Goal: Task Accomplishment & Management: Complete application form

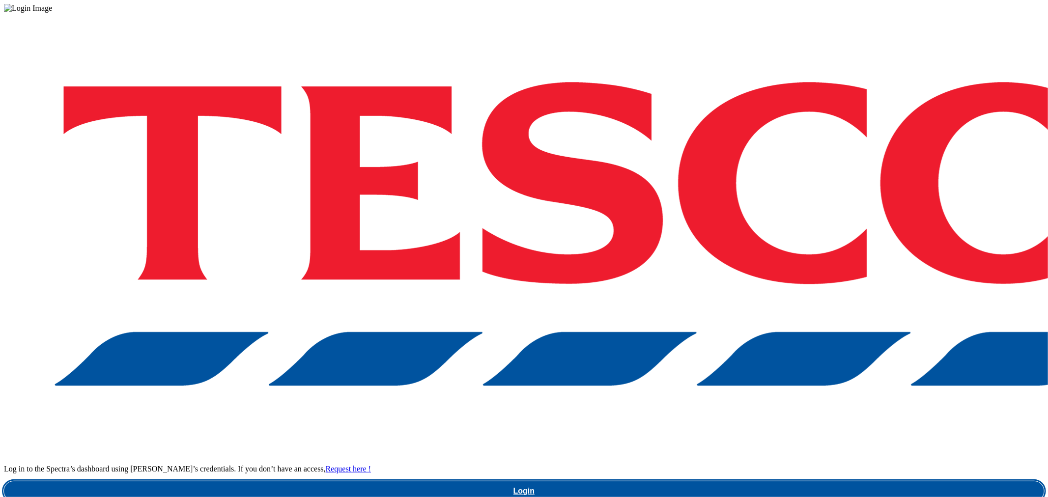
click at [791, 481] on link "Login" at bounding box center [524, 491] width 1040 height 20
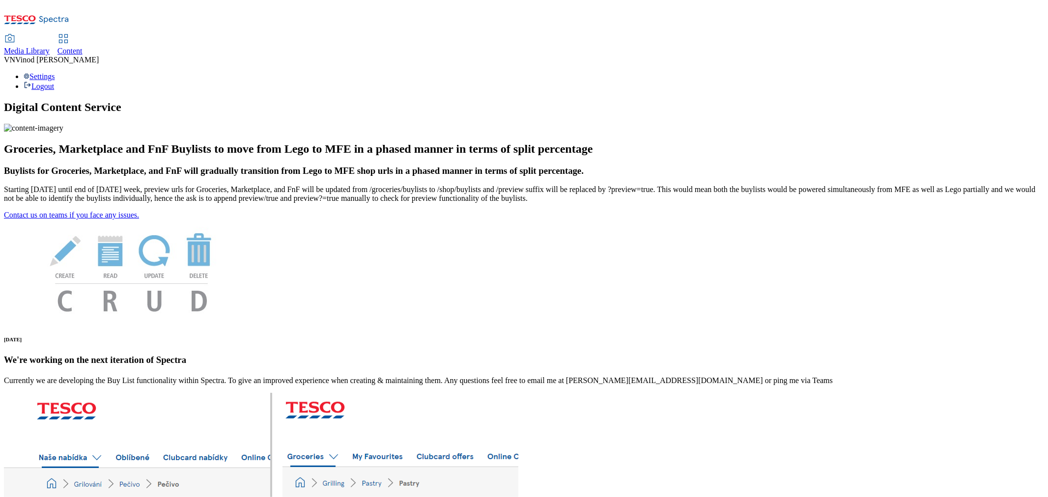
click at [83, 47] on span "Content" at bounding box center [69, 51] width 25 height 8
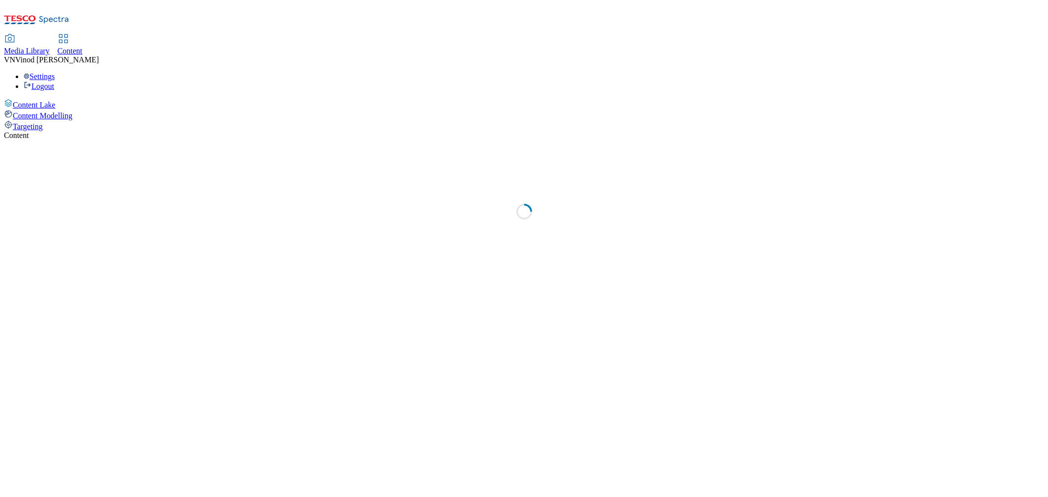
select select "ghs-[GEOGRAPHIC_DATA]"
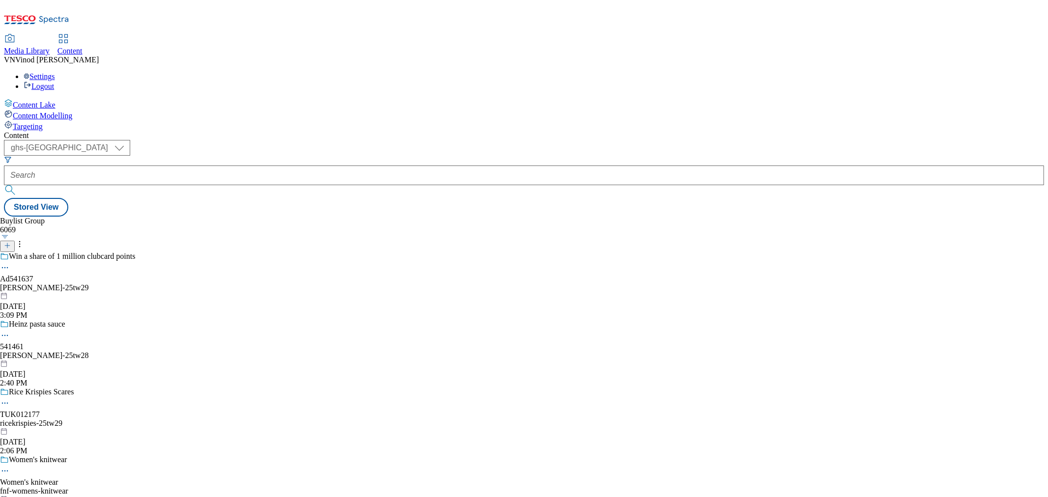
click at [11, 242] on icon at bounding box center [7, 245] width 7 height 7
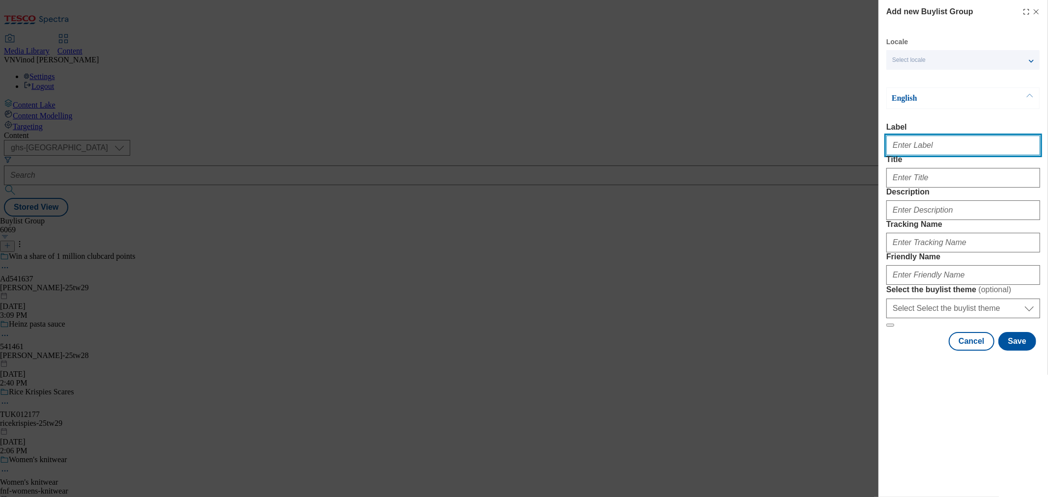
click at [927, 154] on input "Label" at bounding box center [963, 146] width 154 height 20
paste input "541509"
paste input "Lucozade"
click at [920, 148] on input "Ad541509 Lucozade" at bounding box center [963, 146] width 154 height 20
type input "Ad541509 lucozade"
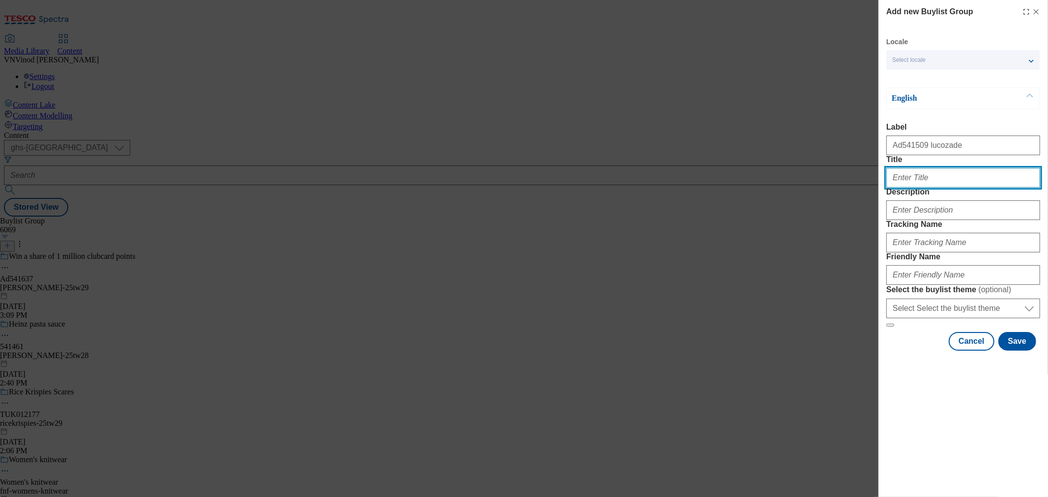
click at [908, 188] on input "Title" at bounding box center [963, 178] width 154 height 20
paste input "There's no taste like"
type input "There's no taste like"
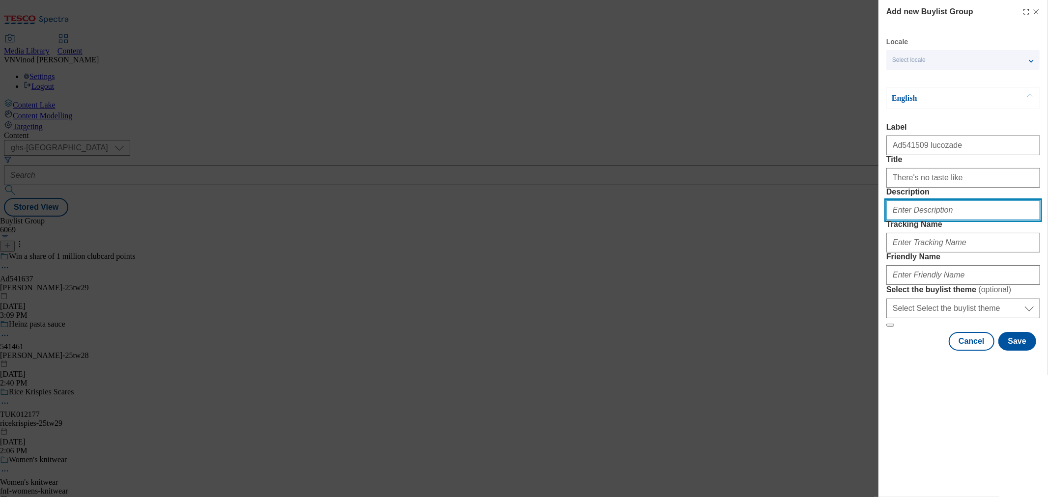
click at [935, 220] on input "Description" at bounding box center [963, 210] width 154 height 20
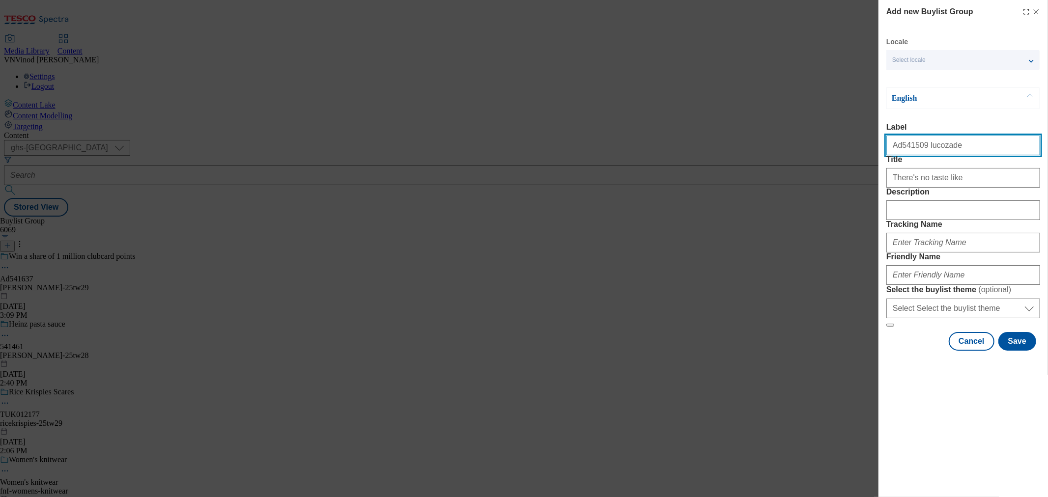
click at [906, 150] on input "Ad541509 lucozade" at bounding box center [963, 146] width 154 height 20
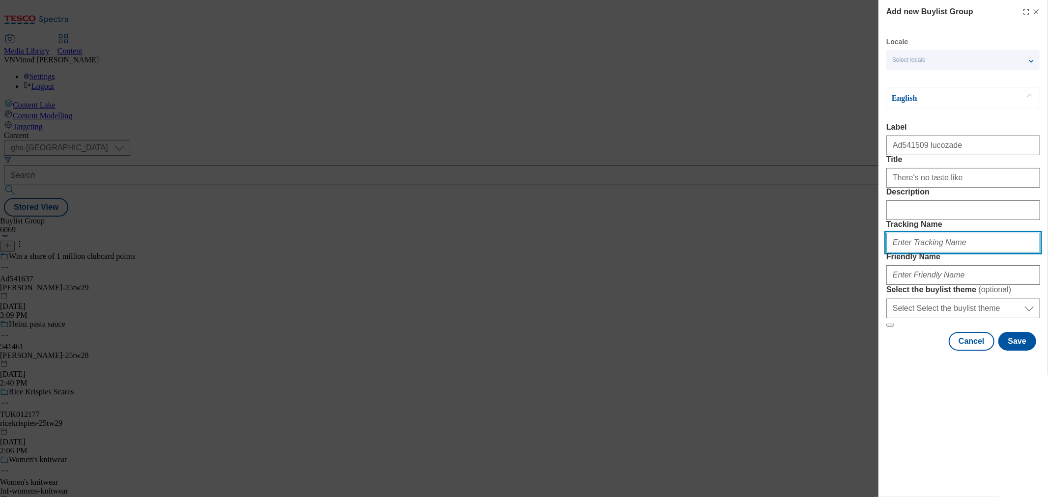
click at [949, 252] on input "Tracking Name" at bounding box center [963, 243] width 154 height 20
paste input "Ad541509"
click at [911, 252] on input "Dh_ADAd541509" at bounding box center [963, 243] width 154 height 20
type input "Dh_AD541509"
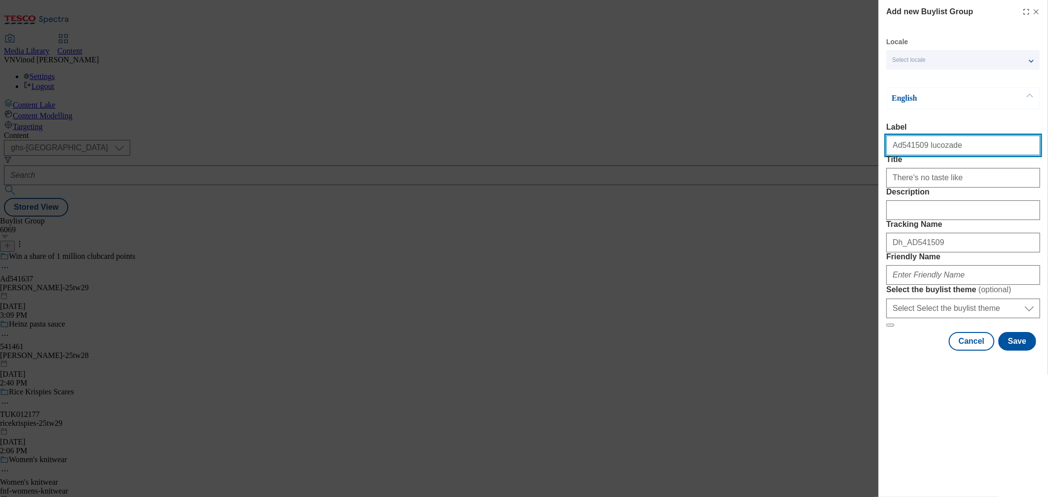
click at [936, 150] on input "Ad541509 lucozade" at bounding box center [963, 146] width 154 height 20
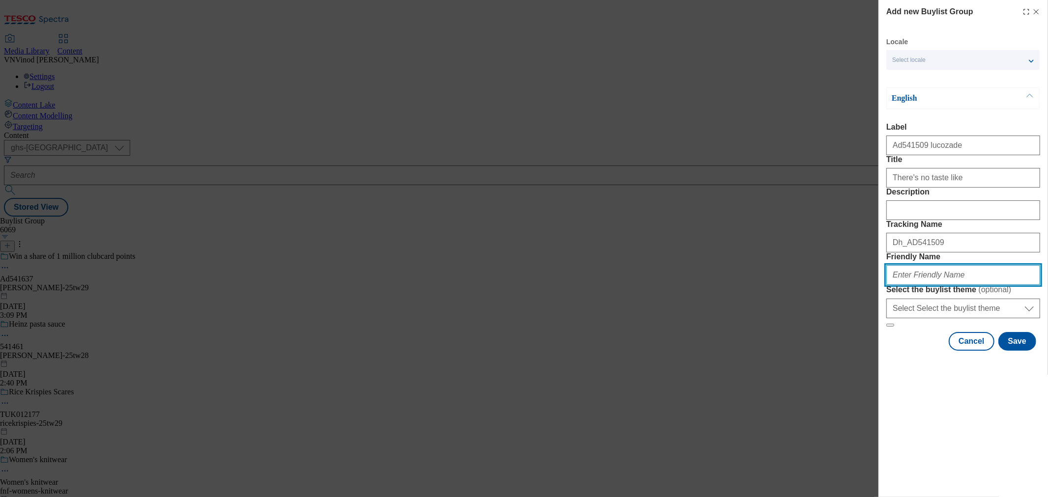
click at [949, 285] on input "Friendly Name" at bounding box center [963, 275] width 154 height 20
paste input "lucozade"
paste input "[MEDICAL_DATA]"
click at [920, 285] on input "[PERSON_NAME][MEDICAL_DATA]" at bounding box center [963, 275] width 154 height 20
click at [963, 285] on input "[PERSON_NAME][MEDICAL_DATA]" at bounding box center [963, 275] width 154 height 20
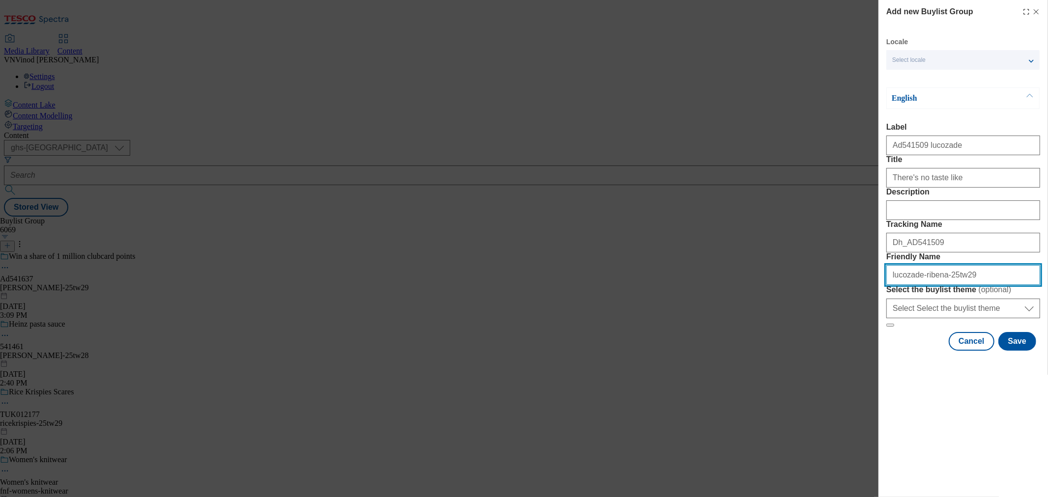
drag, startPoint x: 963, startPoint y: 344, endPoint x: 603, endPoint y: 344, distance: 360.0
click at [603, 344] on div "Add new Buylist Group Locale Select locale English Welsh English Label Ad541509…" at bounding box center [524, 248] width 1048 height 497
type input "lucozade-ribena-25tw29"
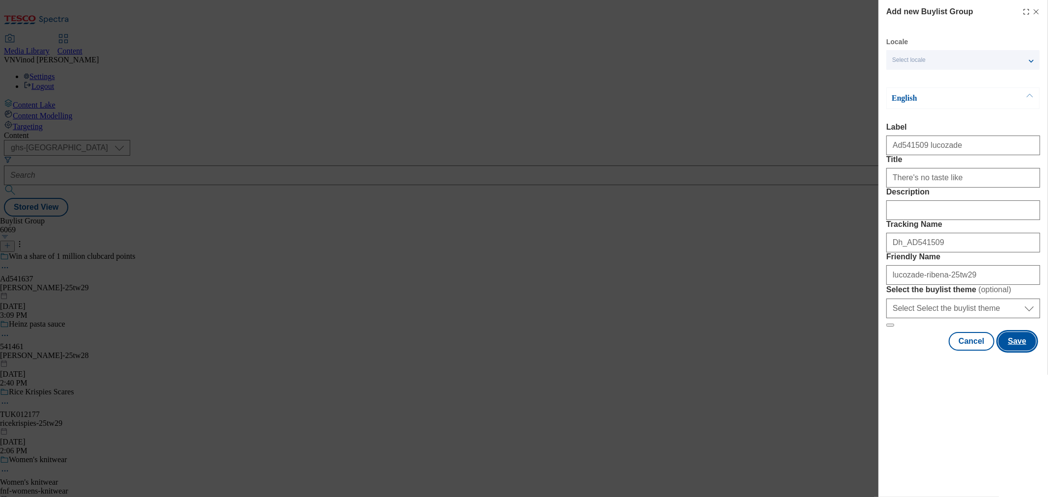
click at [1020, 351] on button "Save" at bounding box center [1017, 341] width 38 height 19
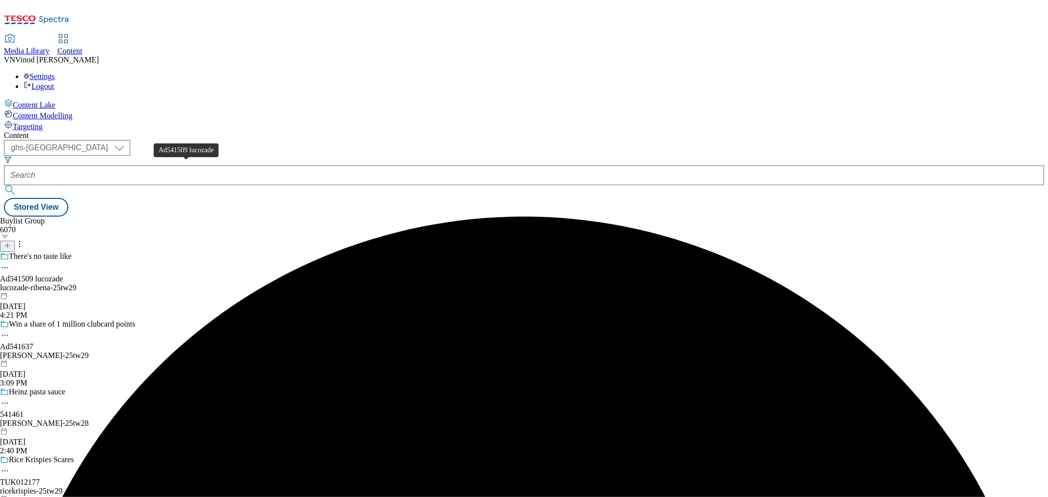
drag, startPoint x: 172, startPoint y: 167, endPoint x: 158, endPoint y: 226, distance: 61.0
click at [63, 275] on div "Ad541509 lucozade" at bounding box center [31, 279] width 63 height 9
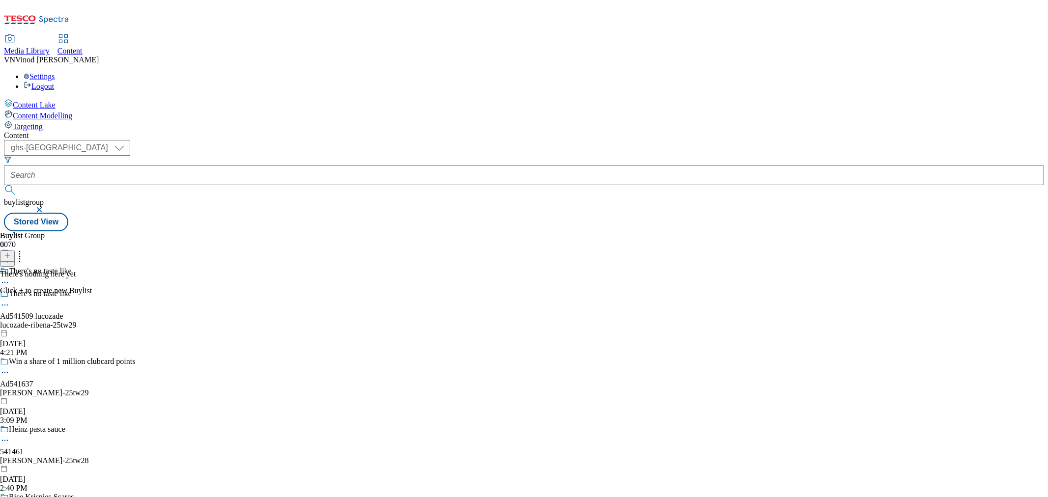
click at [7, 253] on line at bounding box center [7, 255] width 0 height 5
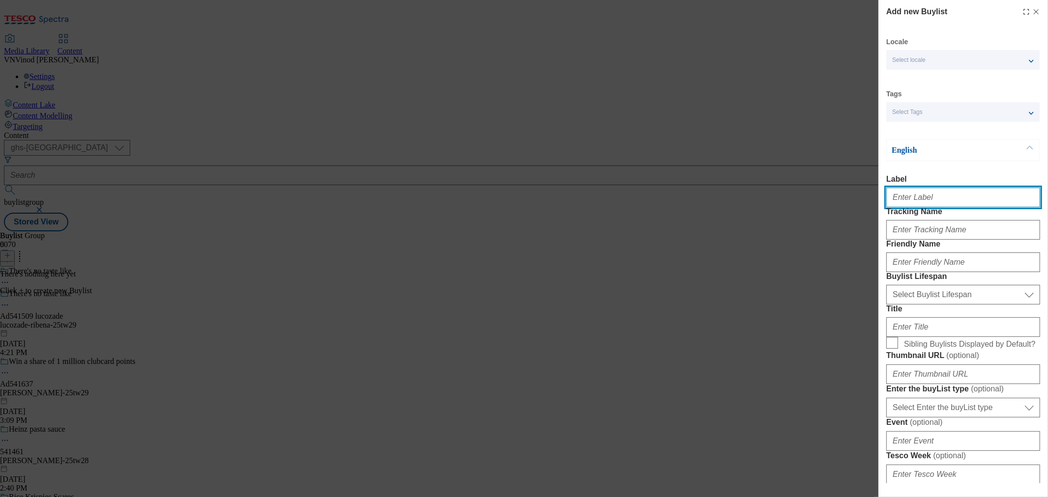
click at [929, 202] on input "Label" at bounding box center [963, 198] width 154 height 20
paste input "541509"
type input "Ad541509"
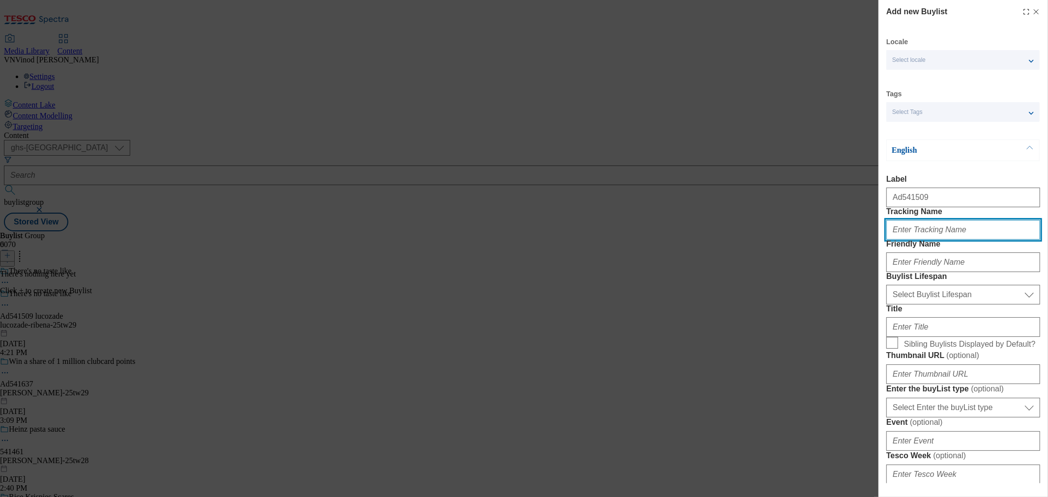
click at [932, 240] on input "Tracking Name" at bounding box center [963, 230] width 154 height 20
paste input "541509"
type input "DH_AD541509"
click at [727, 102] on div "Add new Buylist Locale Select locale English Welsh Tags Select Tags fnf marketp…" at bounding box center [524, 248] width 1048 height 497
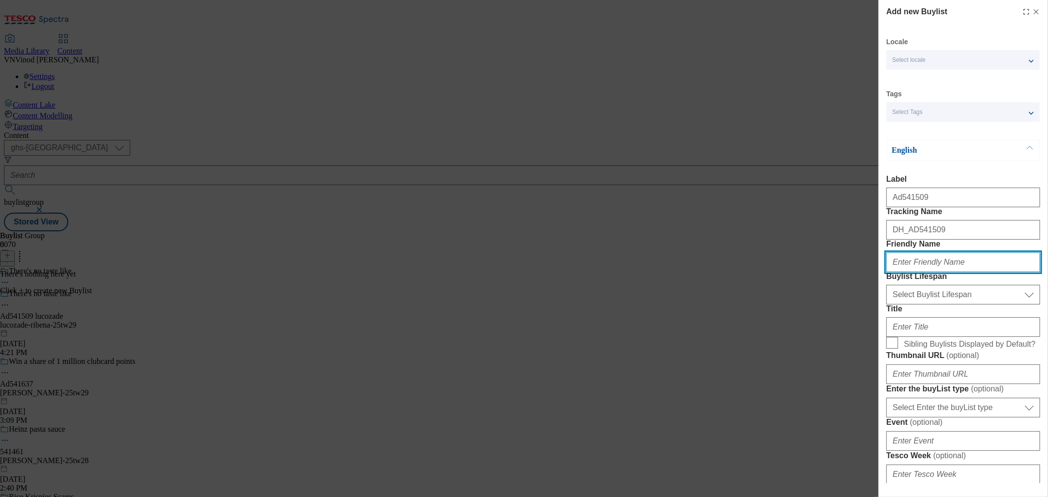
click at [909, 272] on input "Friendly Name" at bounding box center [963, 262] width 154 height 20
paste input "lucozade"
type input "lucozade"
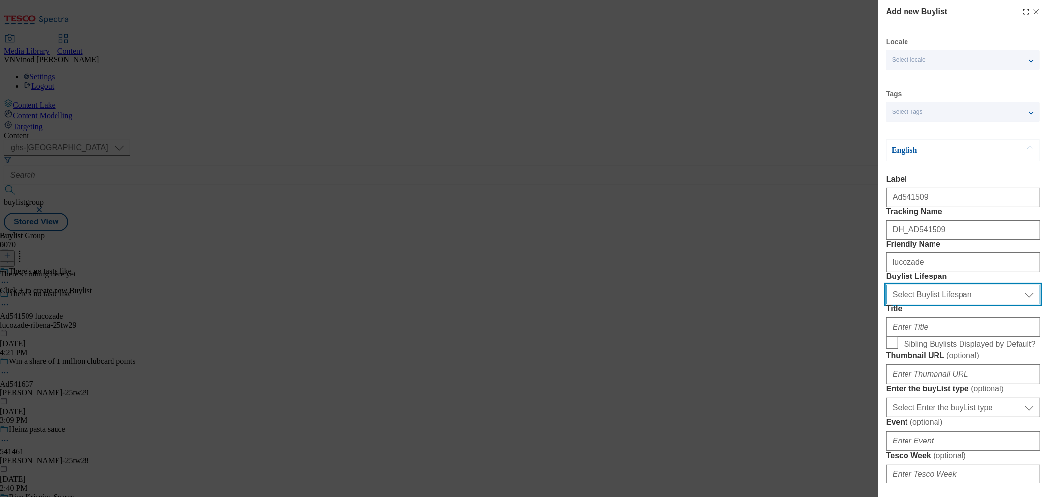
click at [929, 305] on select "Select Buylist Lifespan evergreen seasonal tactical" at bounding box center [963, 295] width 154 height 20
select select "tactical"
click at [886, 305] on select "Select Buylist Lifespan evergreen seasonal tactical" at bounding box center [963, 295] width 154 height 20
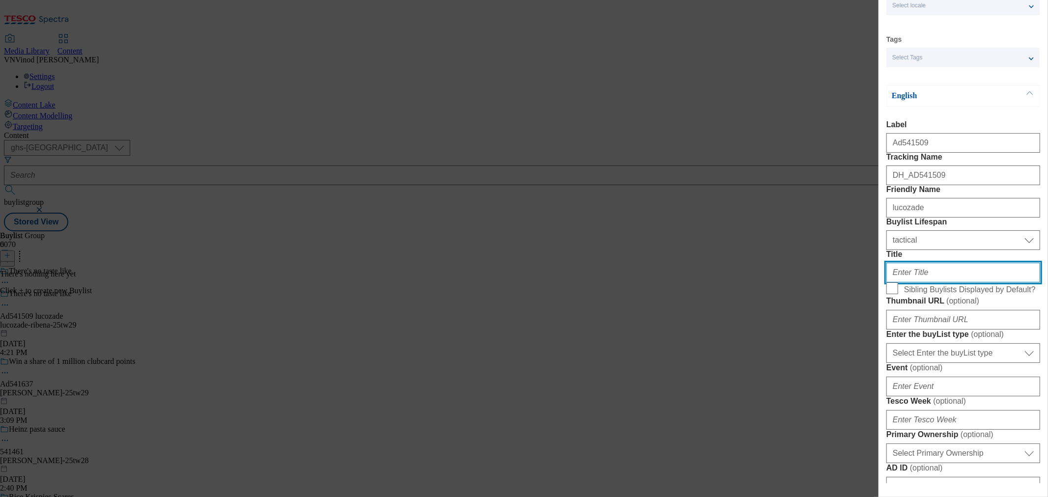
click at [926, 282] on input "Title" at bounding box center [963, 273] width 154 height 20
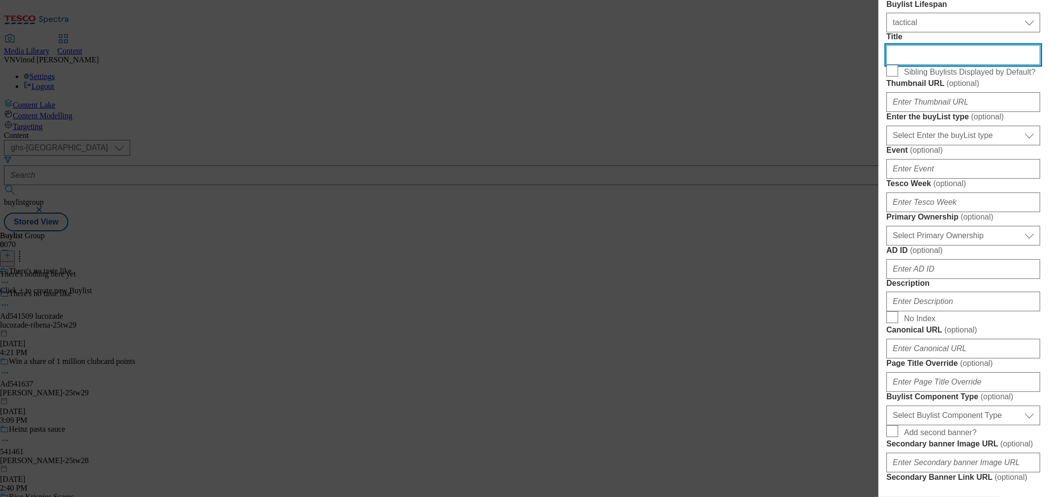
scroll to position [273, 0]
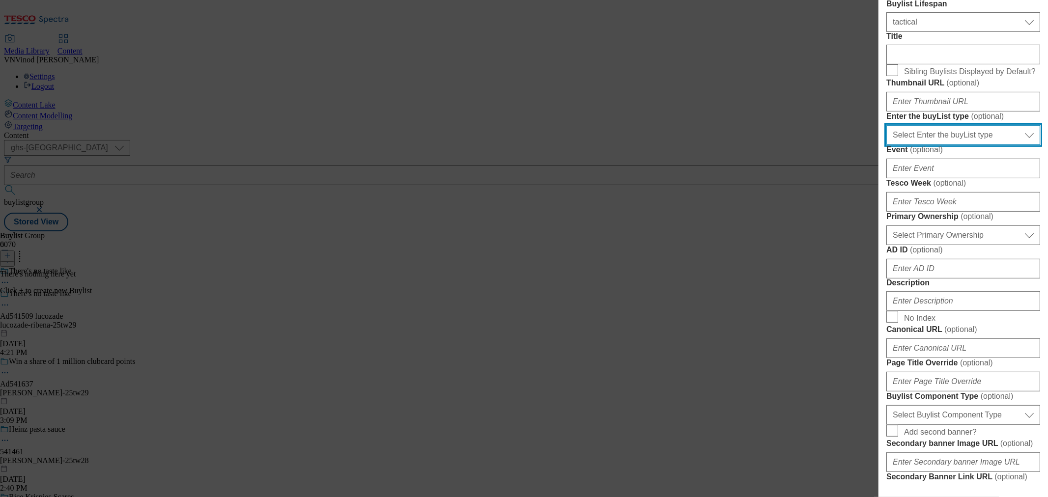
click at [970, 145] on select "Select Enter the buyList type event supplier funded long term >4 weeks supplier…" at bounding box center [963, 135] width 154 height 20
select select "supplier funded short term 1-3 weeks"
click at [886, 145] on select "Select Enter the buyList type event supplier funded long term >4 weeks supplier…" at bounding box center [963, 135] width 154 height 20
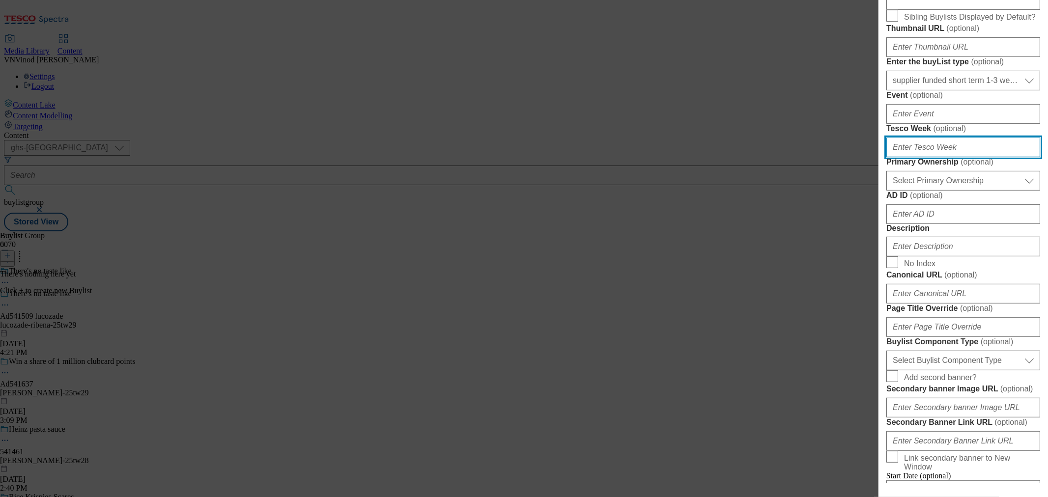
click at [953, 157] on input "Tesco Week ( optional )" at bounding box center [963, 148] width 154 height 20
type input "29"
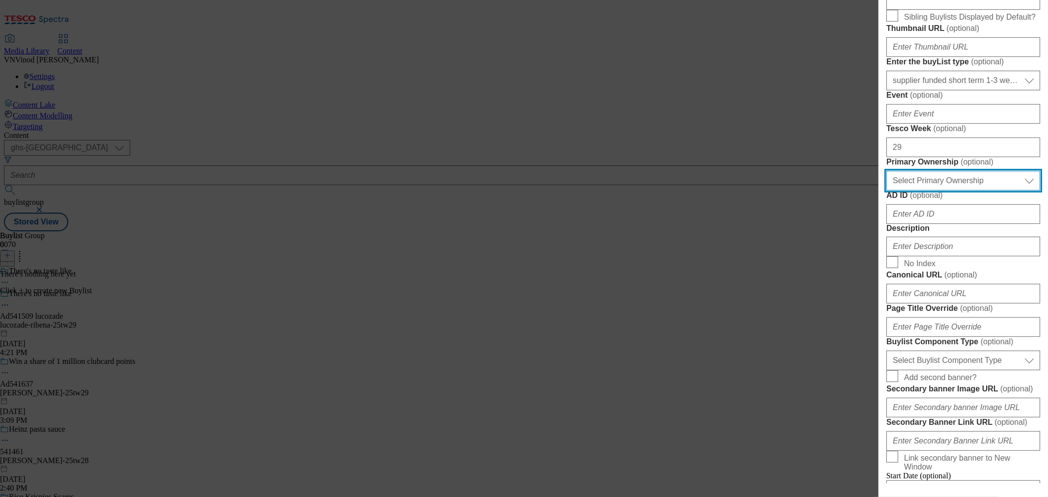
click at [947, 191] on select "Select Primary Ownership [PERSON_NAME]" at bounding box center [963, 181] width 154 height 20
select select "dunnhumby"
click at [886, 191] on select "Select Primary Ownership [PERSON_NAME]" at bounding box center [963, 181] width 154 height 20
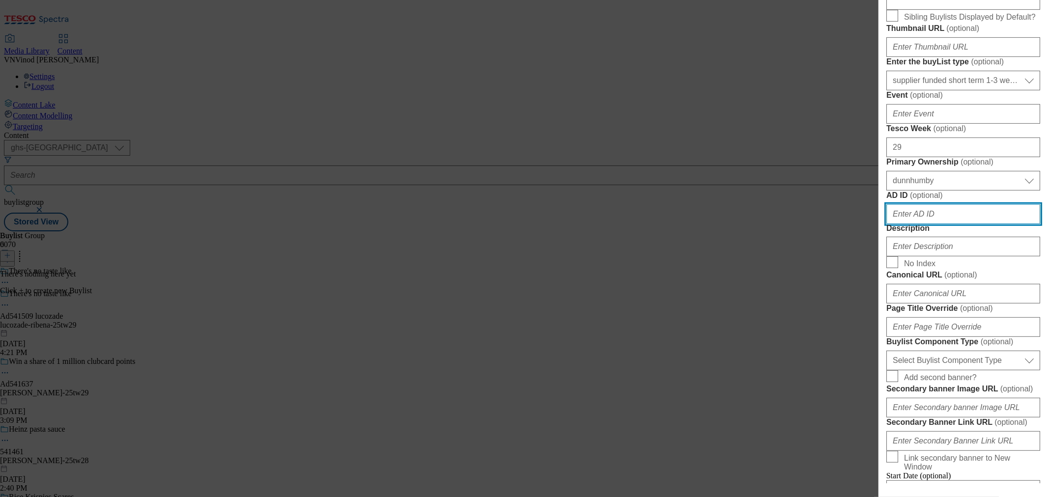
click at [932, 224] on input "AD ID ( optional )" at bounding box center [963, 214] width 154 height 20
paste input "541509"
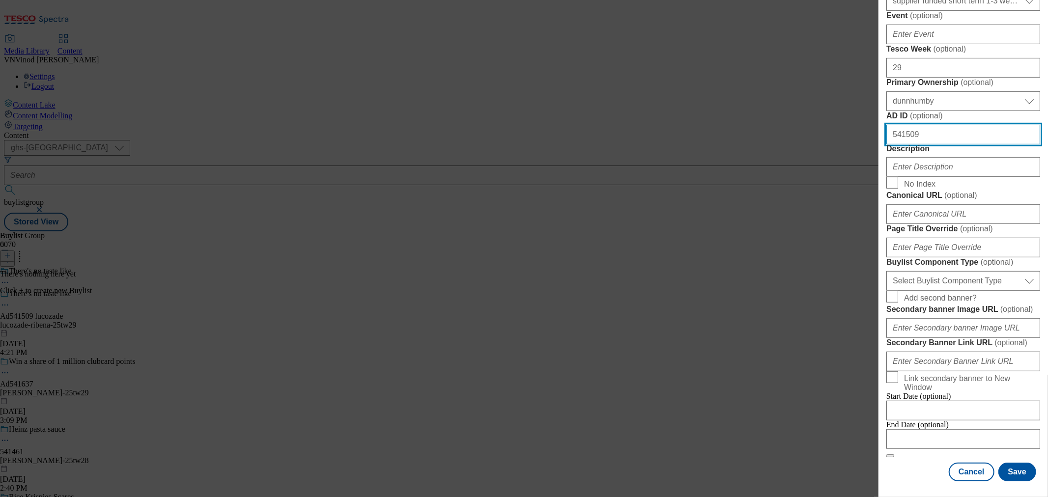
scroll to position [491, 0]
type input "541509"
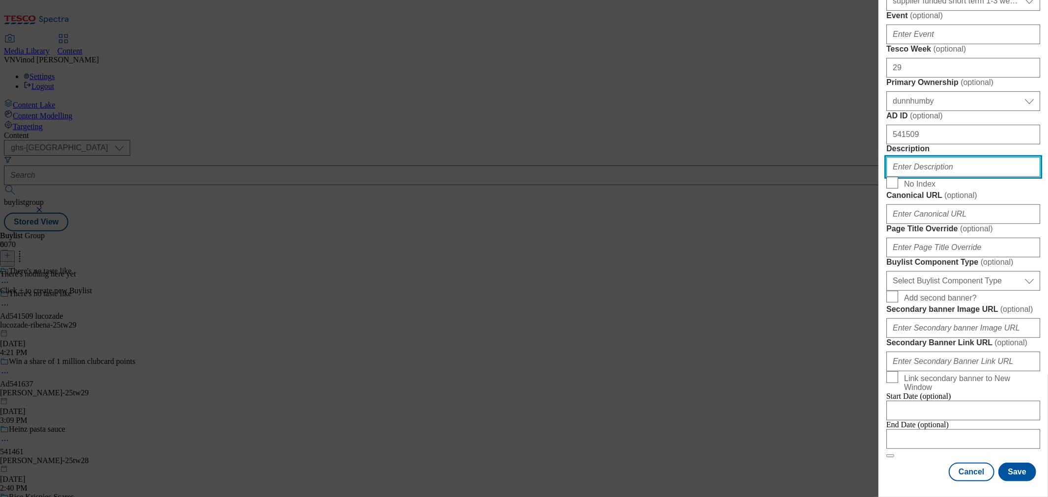
click at [949, 177] on input "Description" at bounding box center [963, 167] width 154 height 20
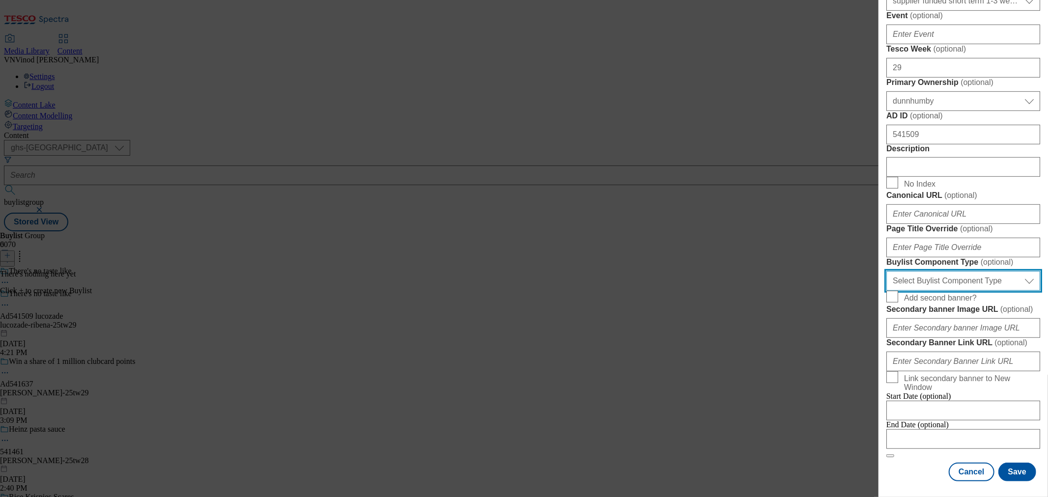
click at [961, 291] on select "Select Buylist Component Type Banner Competition Header Meal" at bounding box center [963, 281] width 154 height 20
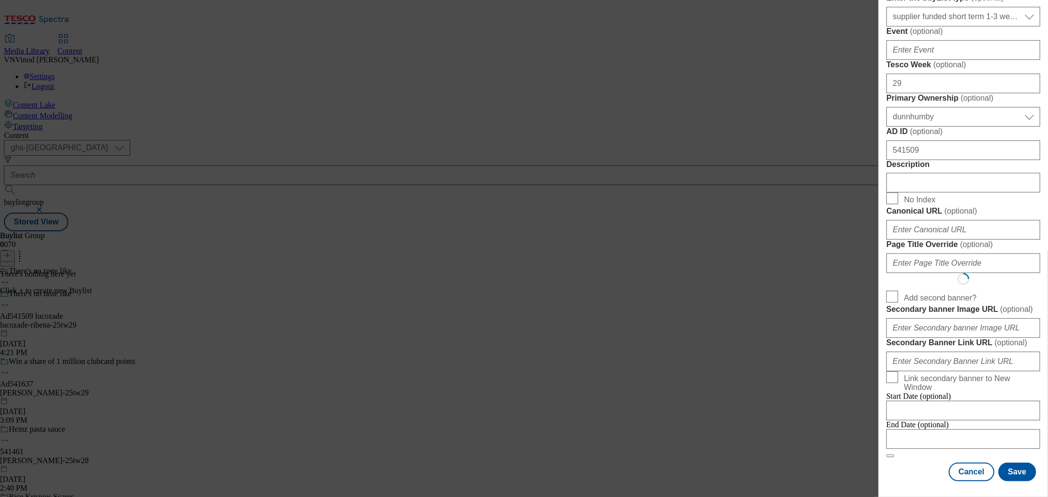
scroll to position [0, 0]
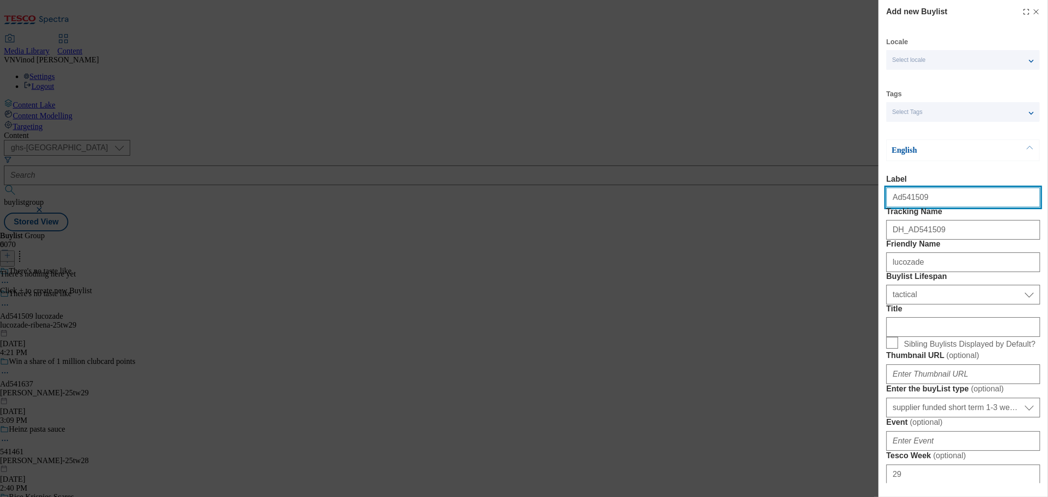
select select "Competition Header"
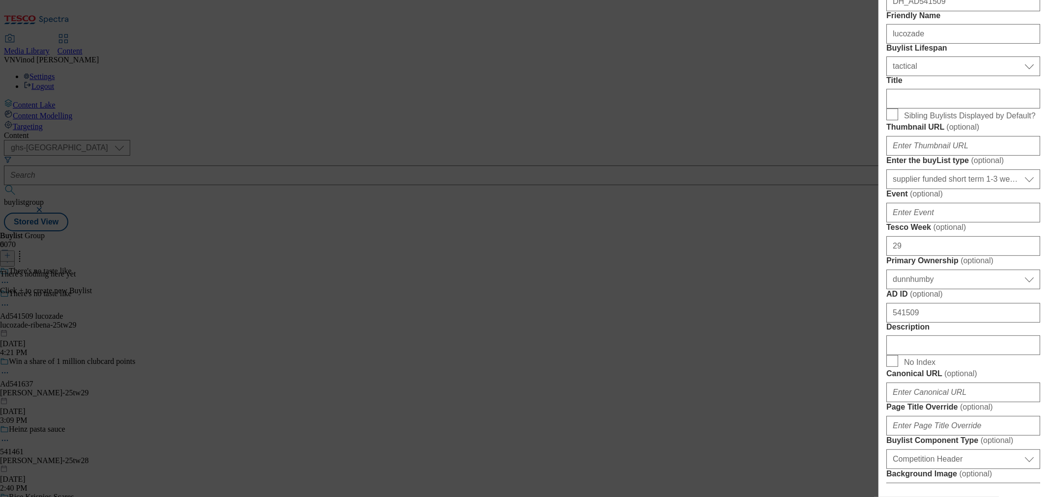
scroll to position [327, 0]
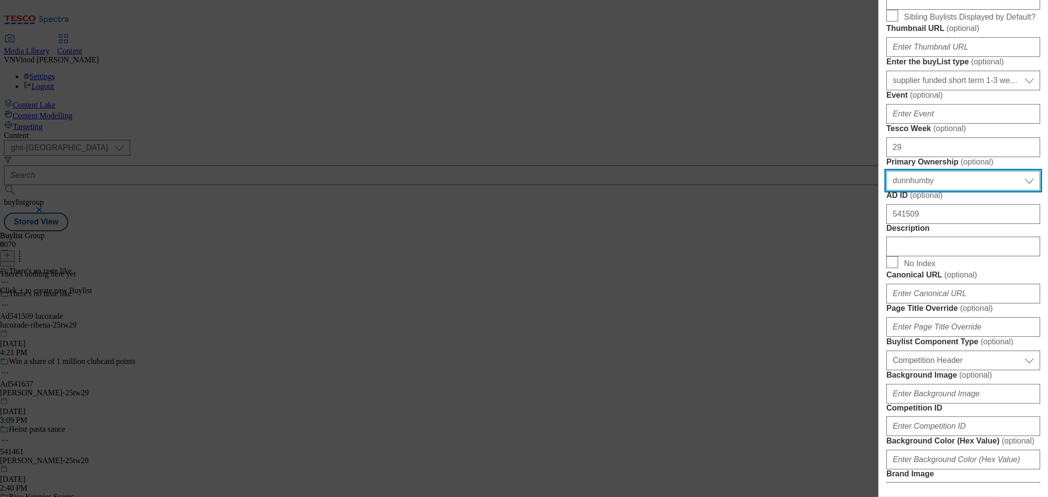
click at [984, 191] on select "Select Primary Ownership [PERSON_NAME]" at bounding box center [963, 181] width 154 height 20
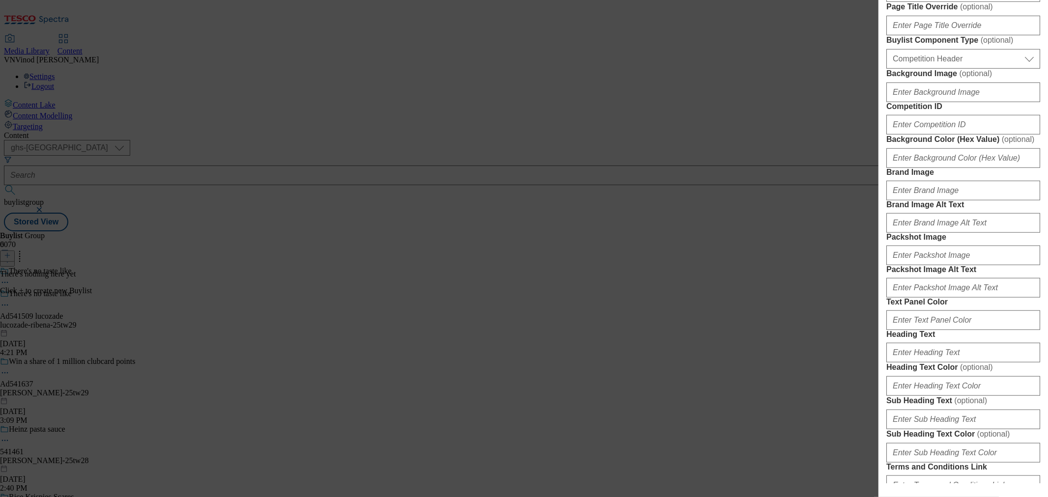
scroll to position [655, 0]
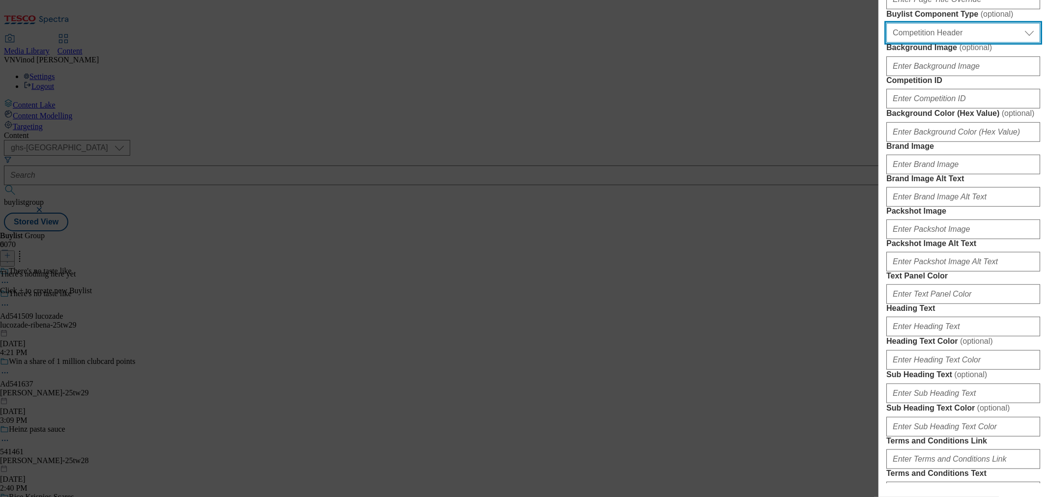
click at [988, 43] on select "Select Buylist Component Type Banner Competition Header Meal" at bounding box center [963, 33] width 154 height 20
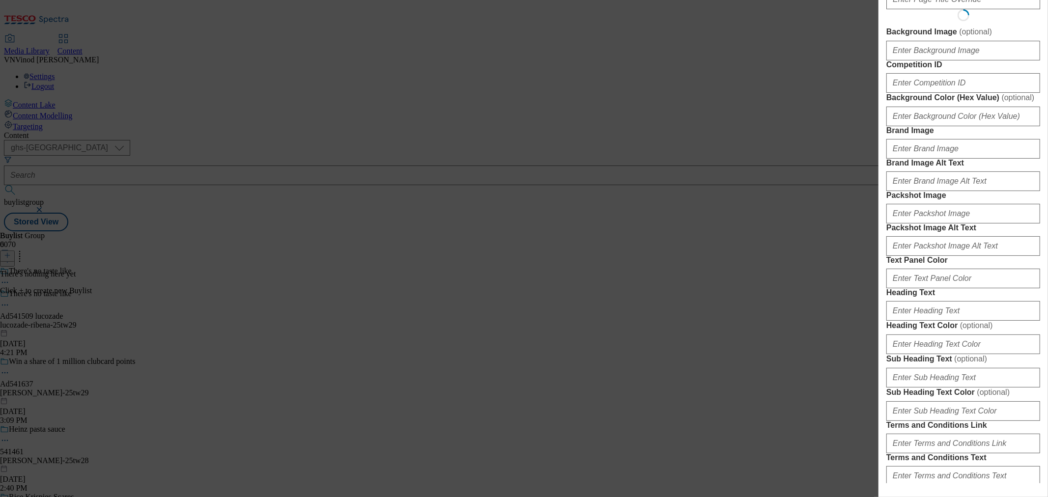
select select "Banner"
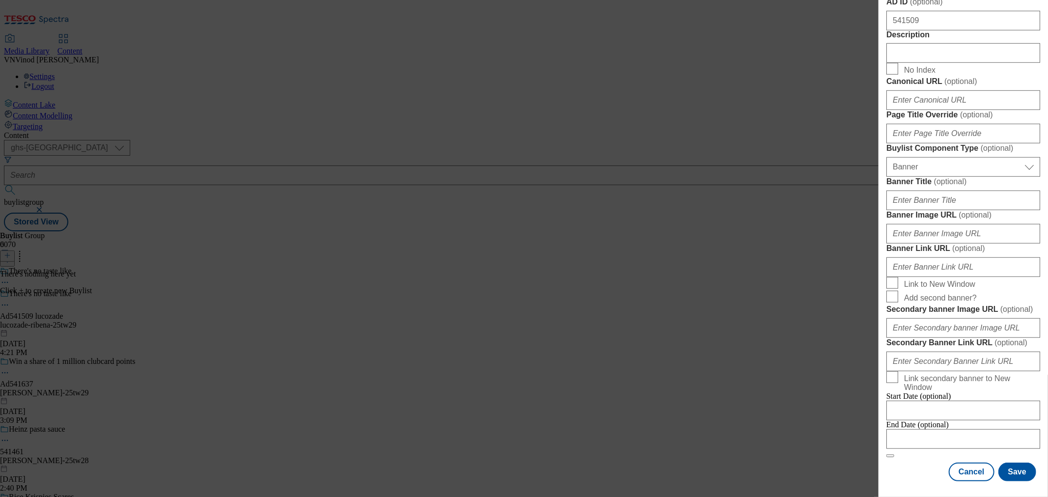
scroll to position [947, 0]
click at [941, 429] on input "Modal" at bounding box center [963, 439] width 154 height 20
select select "2025"
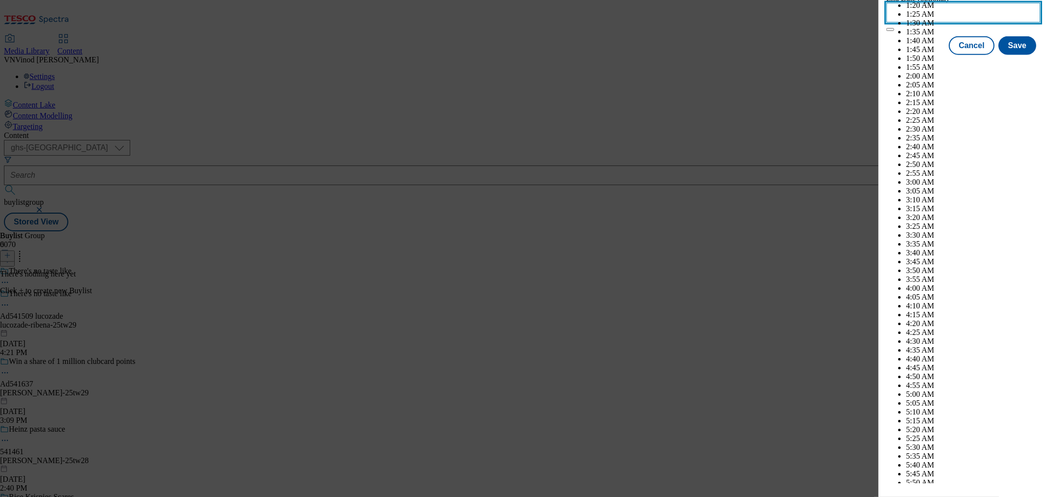
scroll to position [3564, 0]
select select "December"
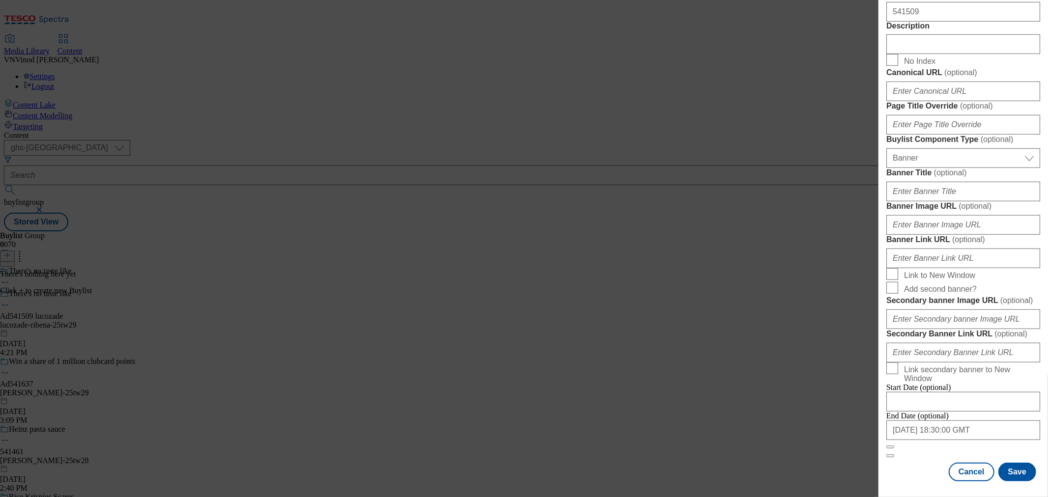
click at [920, 463] on div "Cancel Save" at bounding box center [963, 472] width 154 height 19
click at [1007, 463] on button "Save" at bounding box center [1017, 472] width 38 height 19
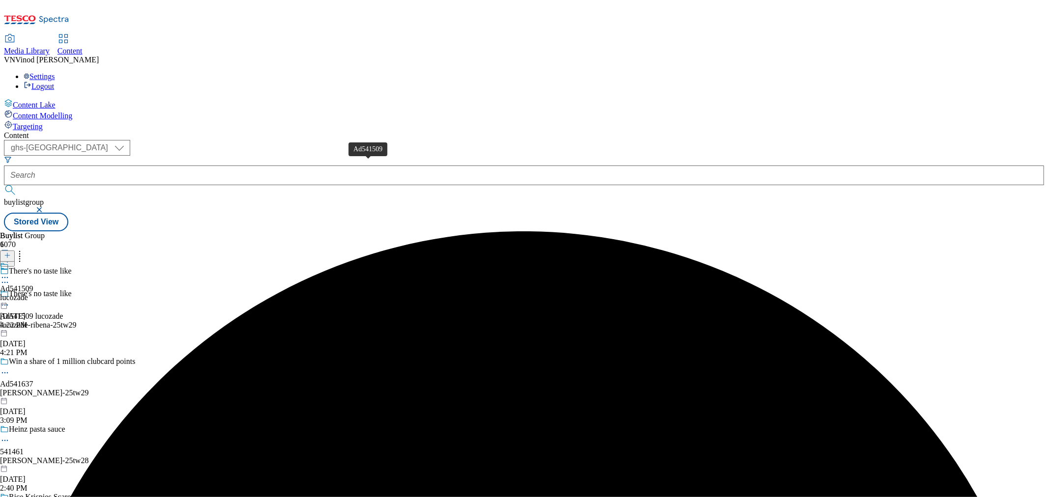
click at [33, 284] on div "Ad541509" at bounding box center [16, 288] width 33 height 9
click at [11, 252] on icon at bounding box center [7, 255] width 7 height 7
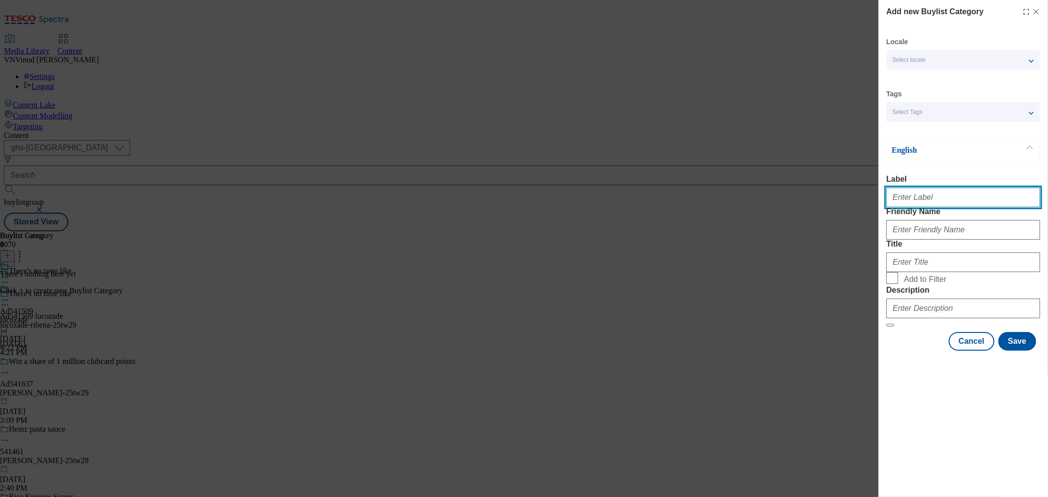
click at [911, 207] on input "Label" at bounding box center [963, 198] width 154 height 20
paste input "541509"
type input "Ad541509"
click at [972, 265] on form "Label Ad541509 Friendly Name Title Add to Filter Description" at bounding box center [963, 251] width 154 height 152
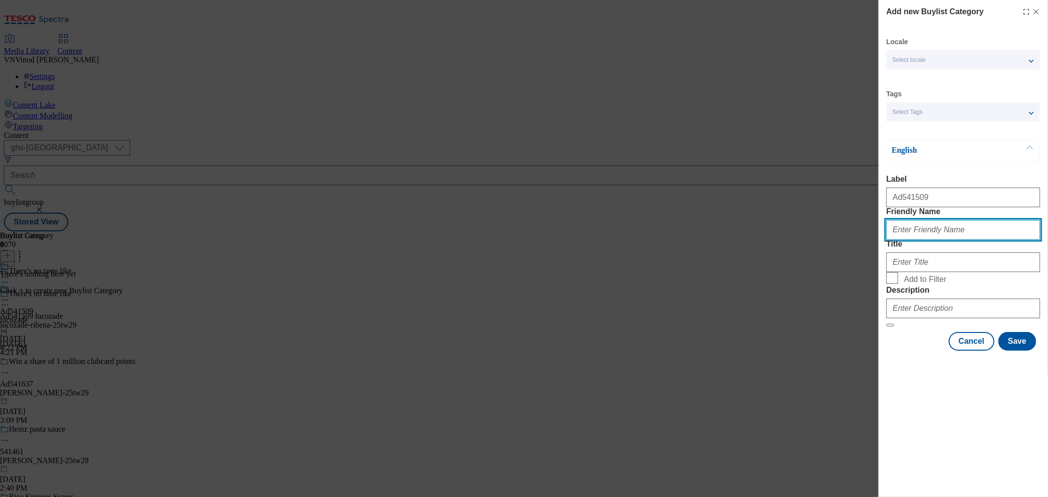
click at [942, 240] on input "Friendly Name" at bounding box center [963, 230] width 154 height 20
paste input "[PERSON_NAME][MEDICAL_DATA]"
type input "[PERSON_NAME][MEDICAL_DATA]"
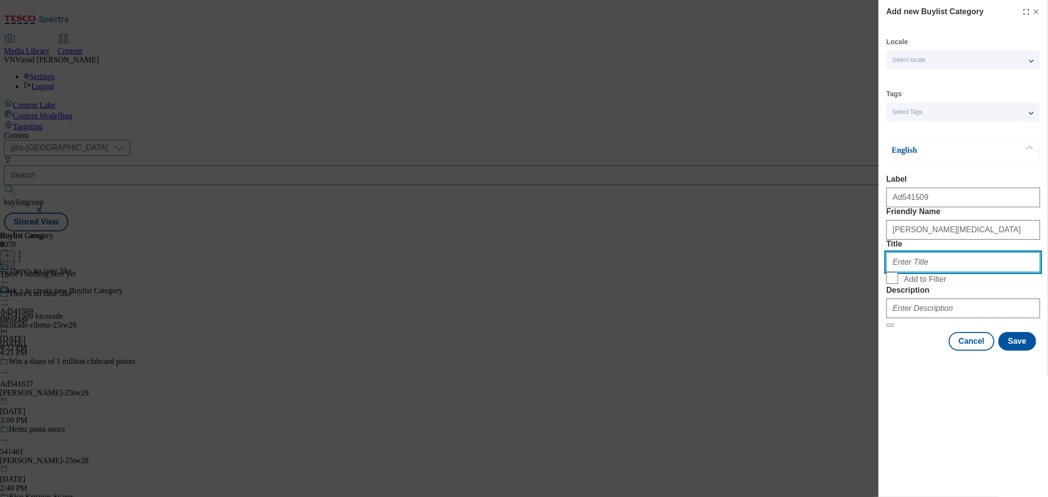
click at [936, 272] on input "Title" at bounding box center [963, 262] width 154 height 20
paste input "Lucozade"
type input "Lucozade"
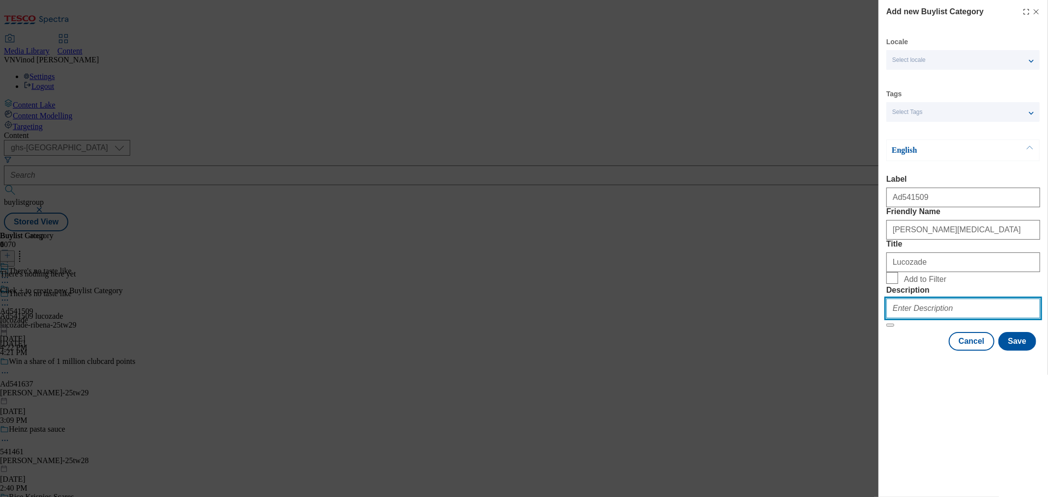
drag, startPoint x: 930, startPoint y: 380, endPoint x: 942, endPoint y: 384, distance: 12.4
click at [930, 318] on input "Description" at bounding box center [963, 309] width 154 height 20
click at [1017, 351] on button "Save" at bounding box center [1017, 341] width 38 height 19
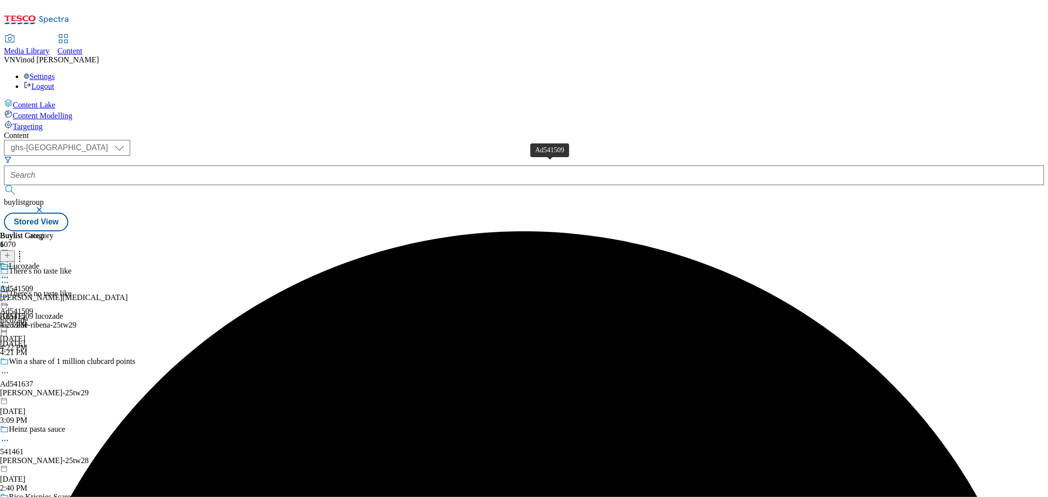
click at [33, 284] on div "Ad541509" at bounding box center [16, 288] width 33 height 9
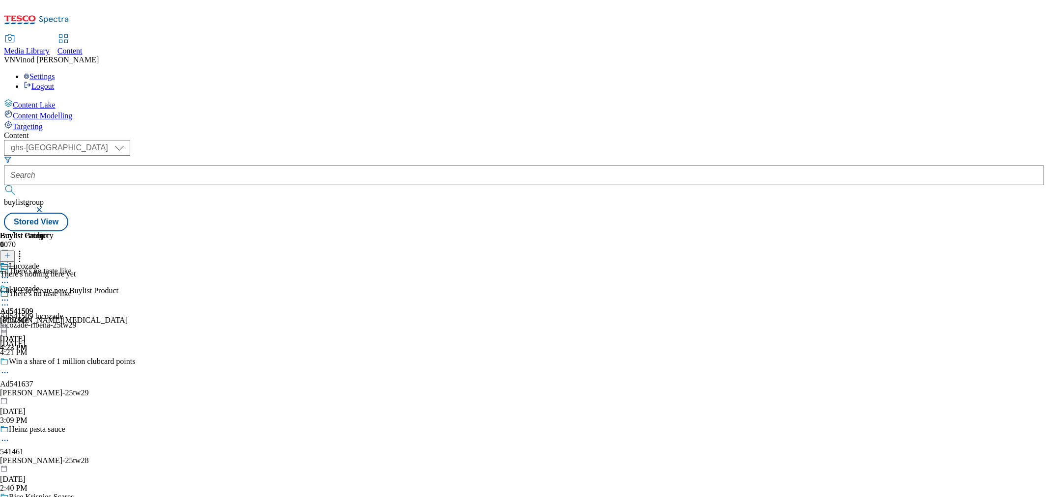
click at [11, 252] on icon at bounding box center [7, 255] width 7 height 7
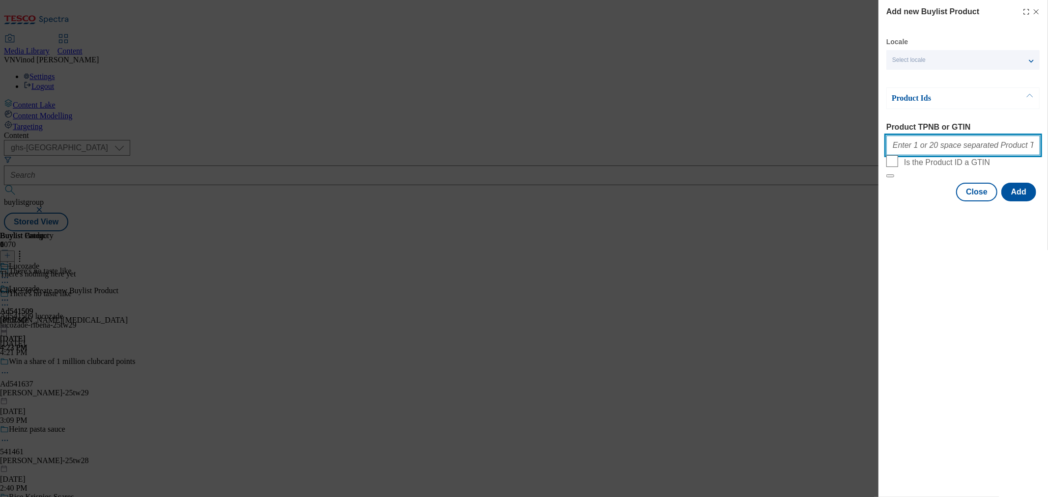
click at [930, 148] on input "Product TPNB or GTIN" at bounding box center [963, 146] width 154 height 20
paste input "78664696 84793482 78664736 87689146 87869728 78938914 78938954 55206163 55205947"
type input "78664696 84793482 78664736 87689146 87869728 78938914 78938954 55206163 55205947"
click at [1019, 201] on button "Add" at bounding box center [1018, 192] width 35 height 19
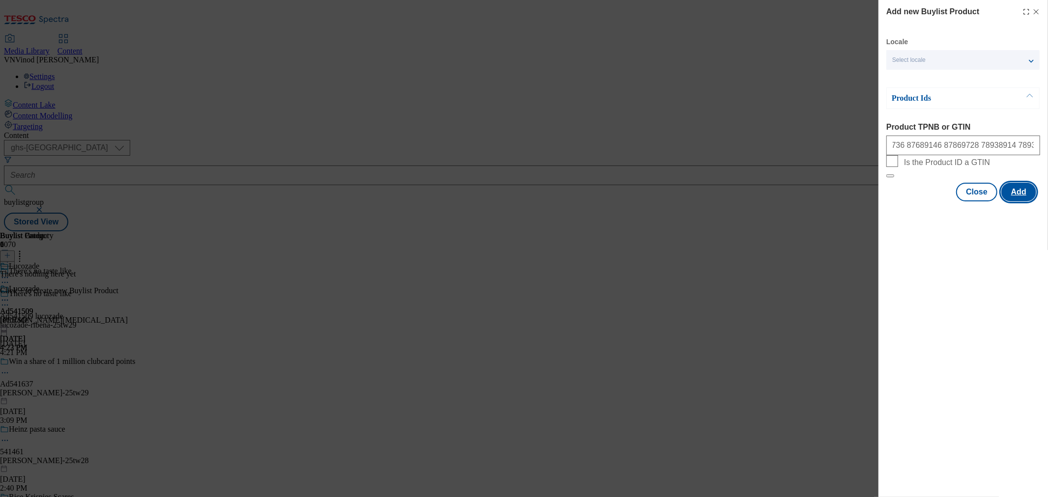
scroll to position [0, 0]
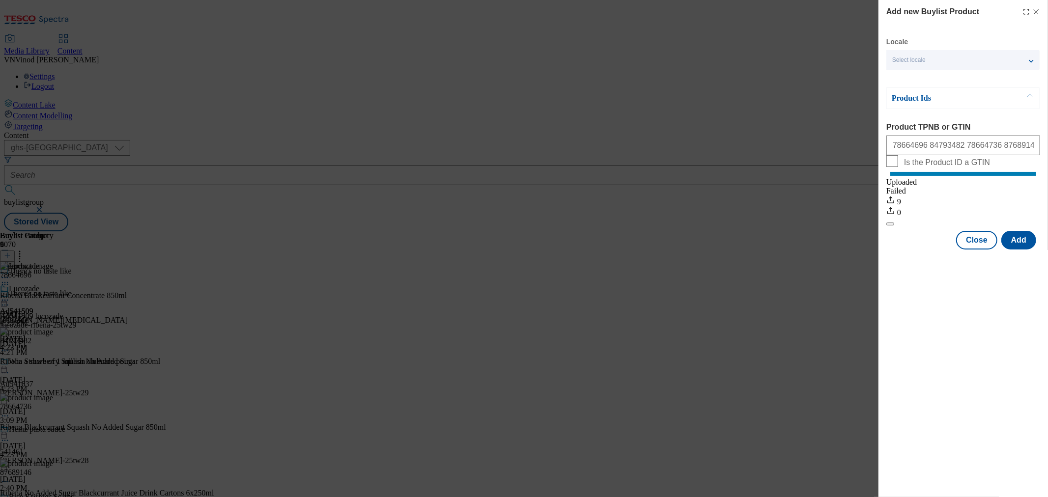
click at [1035, 12] on icon "Modal" at bounding box center [1036, 12] width 8 height 8
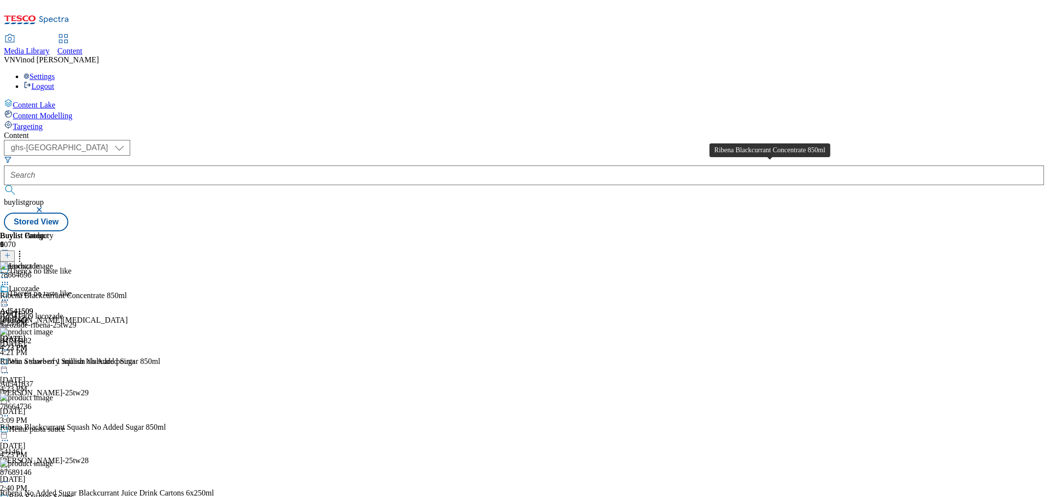
click at [127, 291] on div "Ribena Blackcurrant Concentrate 850ml" at bounding box center [63, 295] width 127 height 9
copy div "Ribena Blackcurrant Concentrate 850ml"
click at [10, 300] on icon at bounding box center [5, 305] width 10 height 10
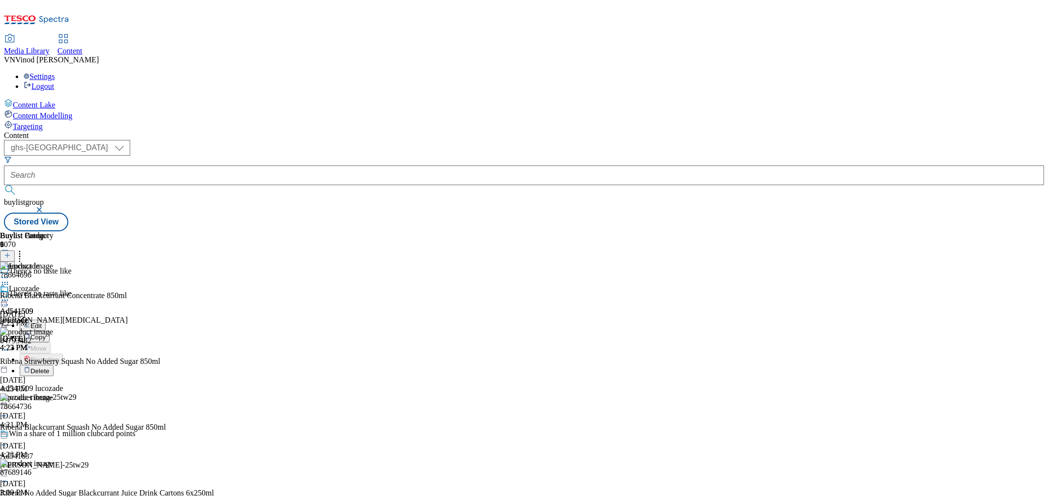
click at [46, 320] on button "Edit" at bounding box center [33, 325] width 26 height 11
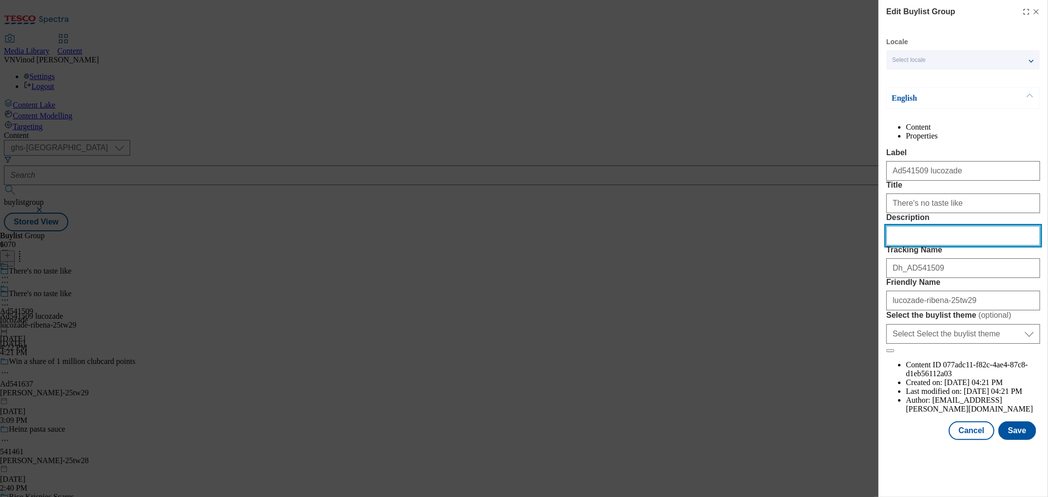
click at [948, 246] on input "Description" at bounding box center [963, 236] width 154 height 20
paste input "Ribena Blackcurrant Concentrate 850ml"
type input "Ribena Blackcurrant Concentrate 850ml"
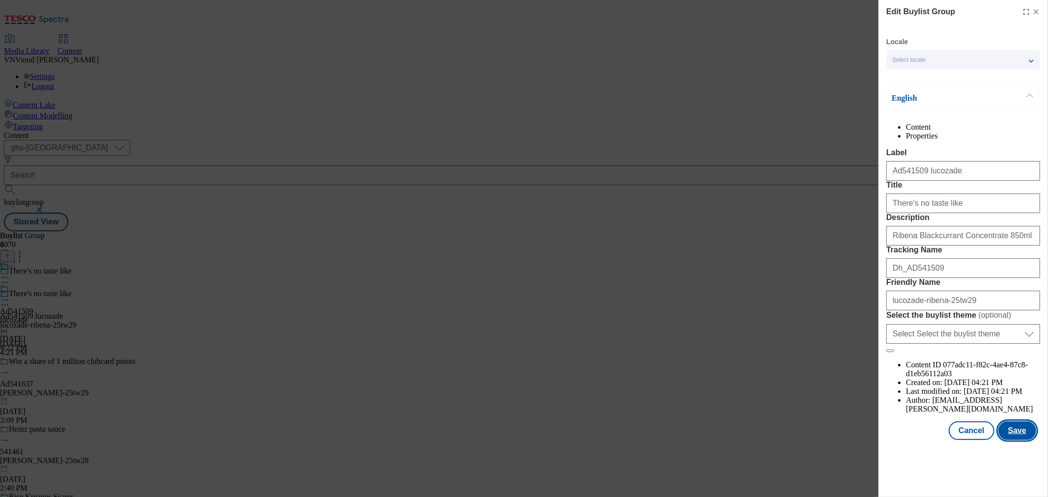
click at [1015, 440] on button "Save" at bounding box center [1017, 430] width 38 height 19
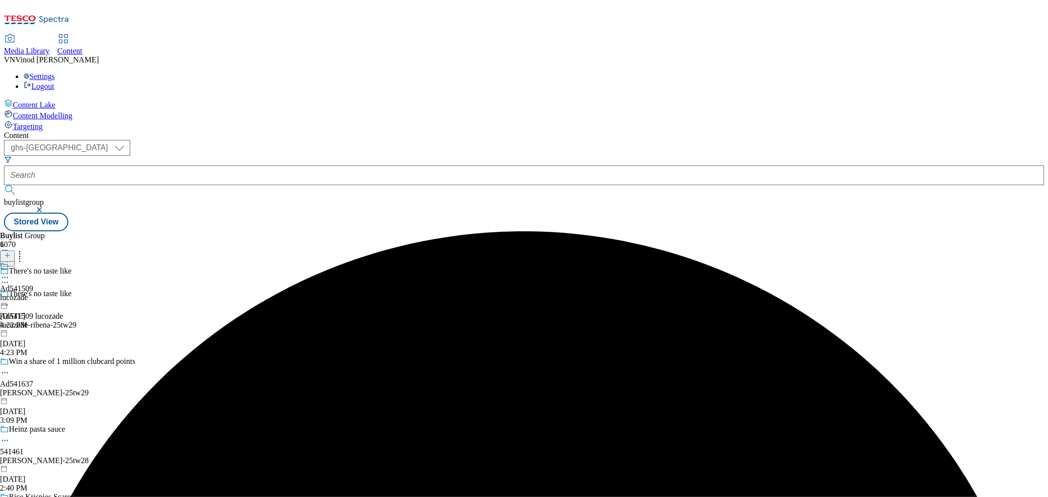
click at [10, 273] on icon at bounding box center [5, 278] width 10 height 10
click at [46, 292] on button "Edit" at bounding box center [33, 297] width 26 height 11
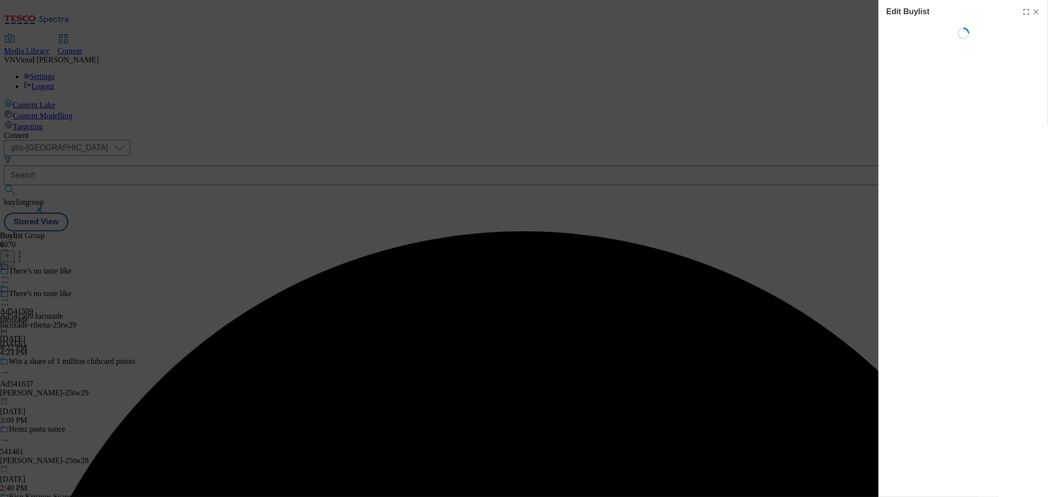
select select "tactical"
select select "supplier funded short term 1-3 weeks"
select select "dunnhumby"
select select "Banner"
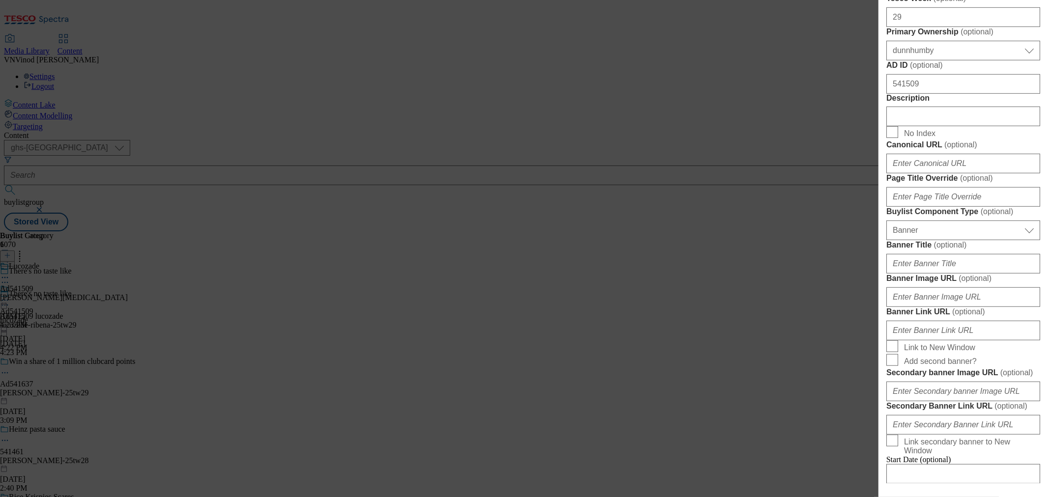
scroll to position [491, 0]
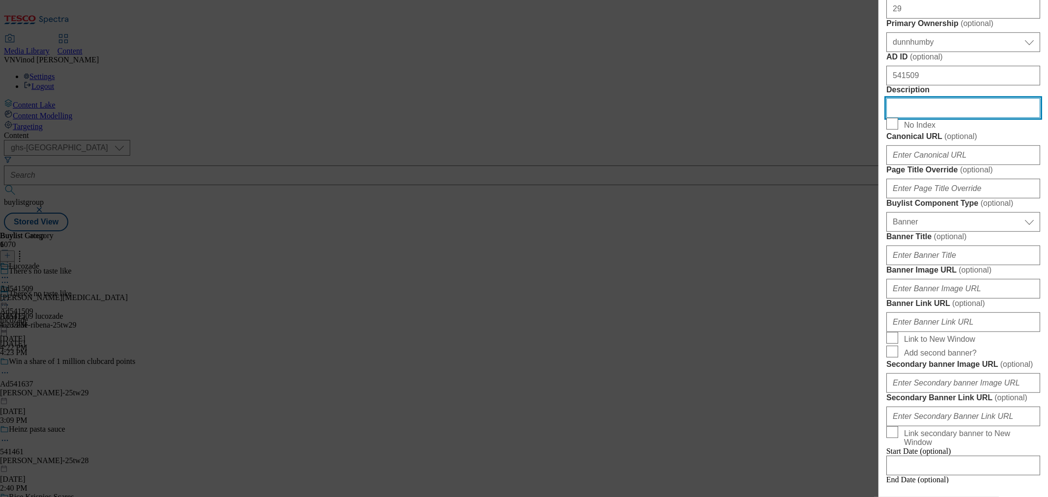
click at [934, 118] on input "Description" at bounding box center [963, 108] width 154 height 20
paste input "Ribena Blackcurrant Concentrate 850ml"
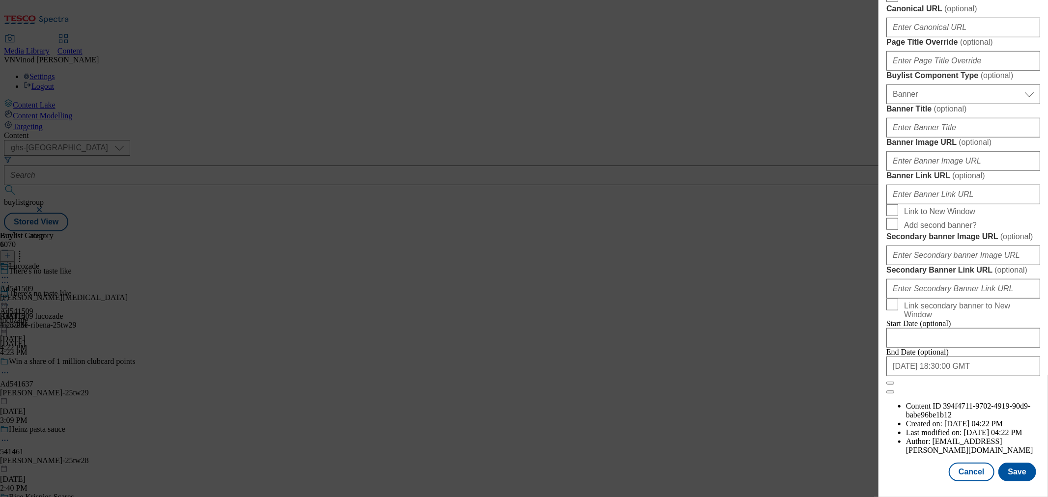
scroll to position [990, 0]
type input "Ribena Blackcurrant Concentrate 850ml"
click at [1016, 463] on button "Save" at bounding box center [1017, 472] width 38 height 19
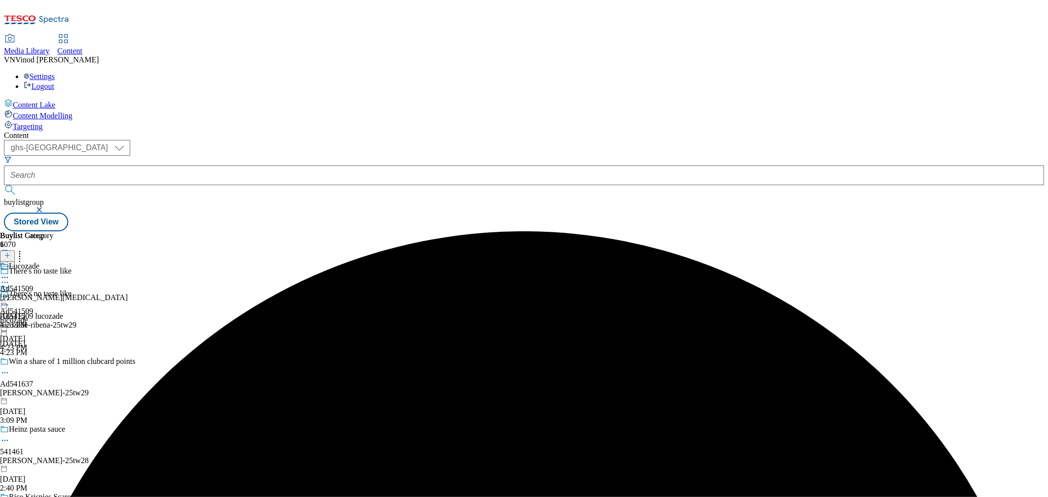
click at [10, 273] on icon at bounding box center [5, 278] width 10 height 10
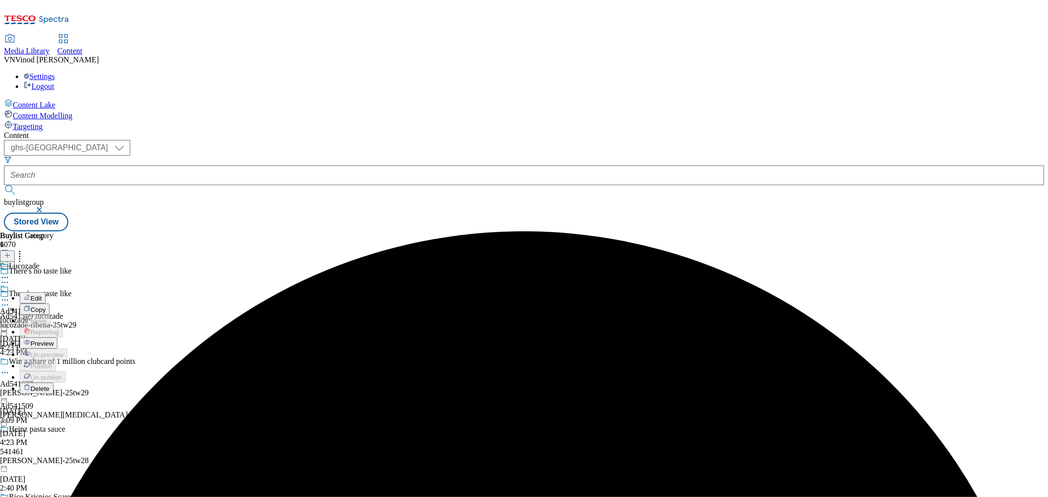
click at [46, 292] on button "Edit" at bounding box center [33, 297] width 26 height 11
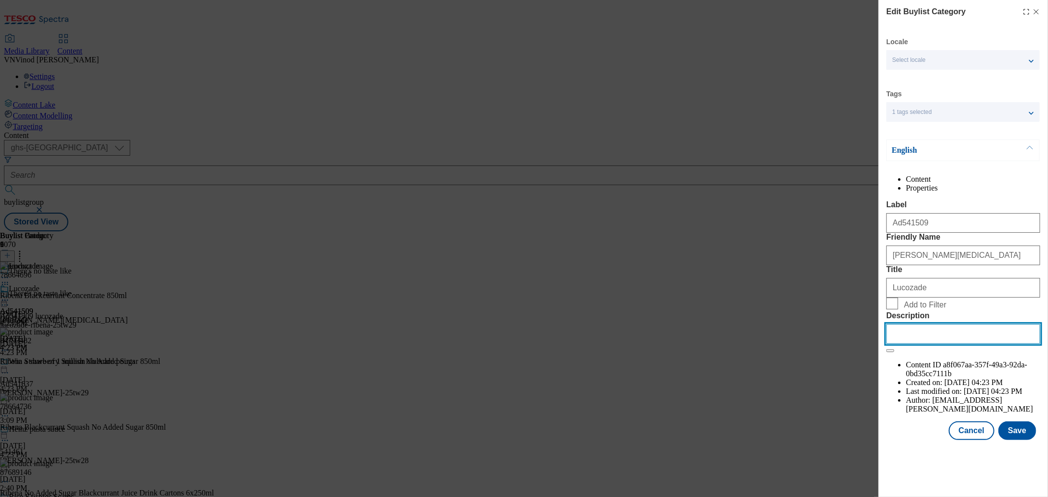
click at [925, 344] on input "Description" at bounding box center [963, 334] width 154 height 20
paste input "Ribena Blackcurrant Concentrate 850ml"
type input "Ribena Blackcurrant Concentrate 850ml"
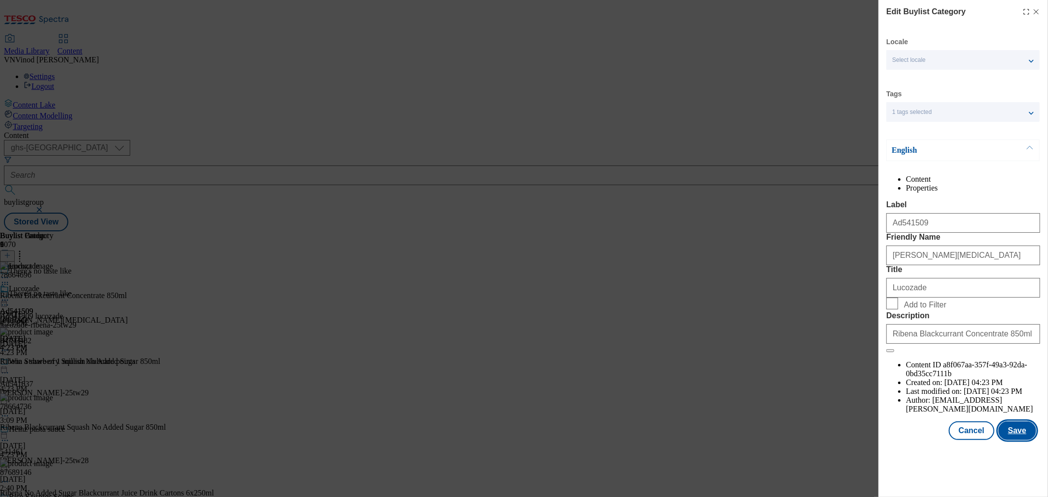
click at [1012, 440] on button "Save" at bounding box center [1017, 430] width 38 height 19
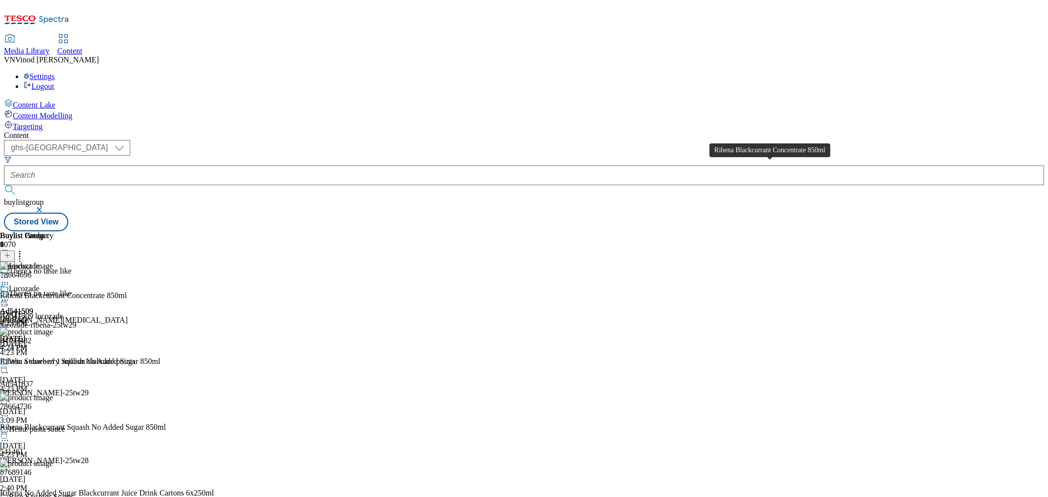
click at [127, 291] on div "Ribena Blackcurrant Concentrate 850ml" at bounding box center [63, 295] width 127 height 9
copy div "Ribena Blackcurrant Concentrate 850ml"
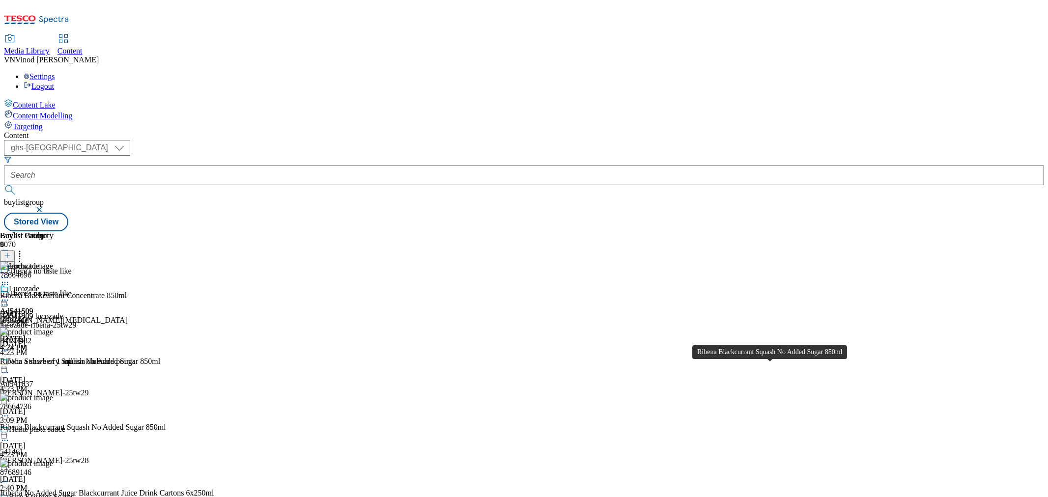
click at [166, 423] on div "Ribena Blackcurrant Squash No Added Sugar 850ml" at bounding box center [83, 427] width 166 height 9
copy div "Ribena Blackcurrant Squash No Added Sugar 850ml"
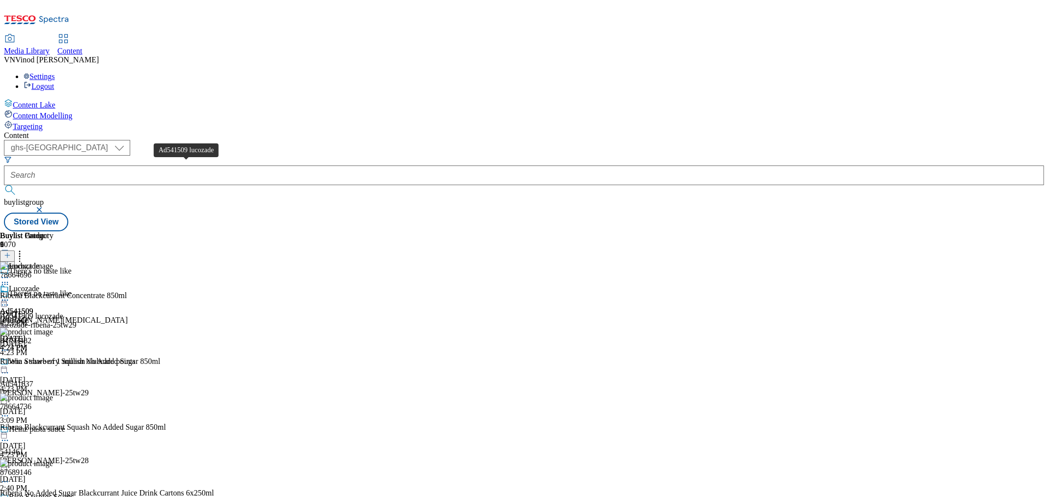
click at [63, 312] on div "Ad541509 lucozade" at bounding box center [31, 316] width 63 height 9
